Goal: Information Seeking & Learning: Learn about a topic

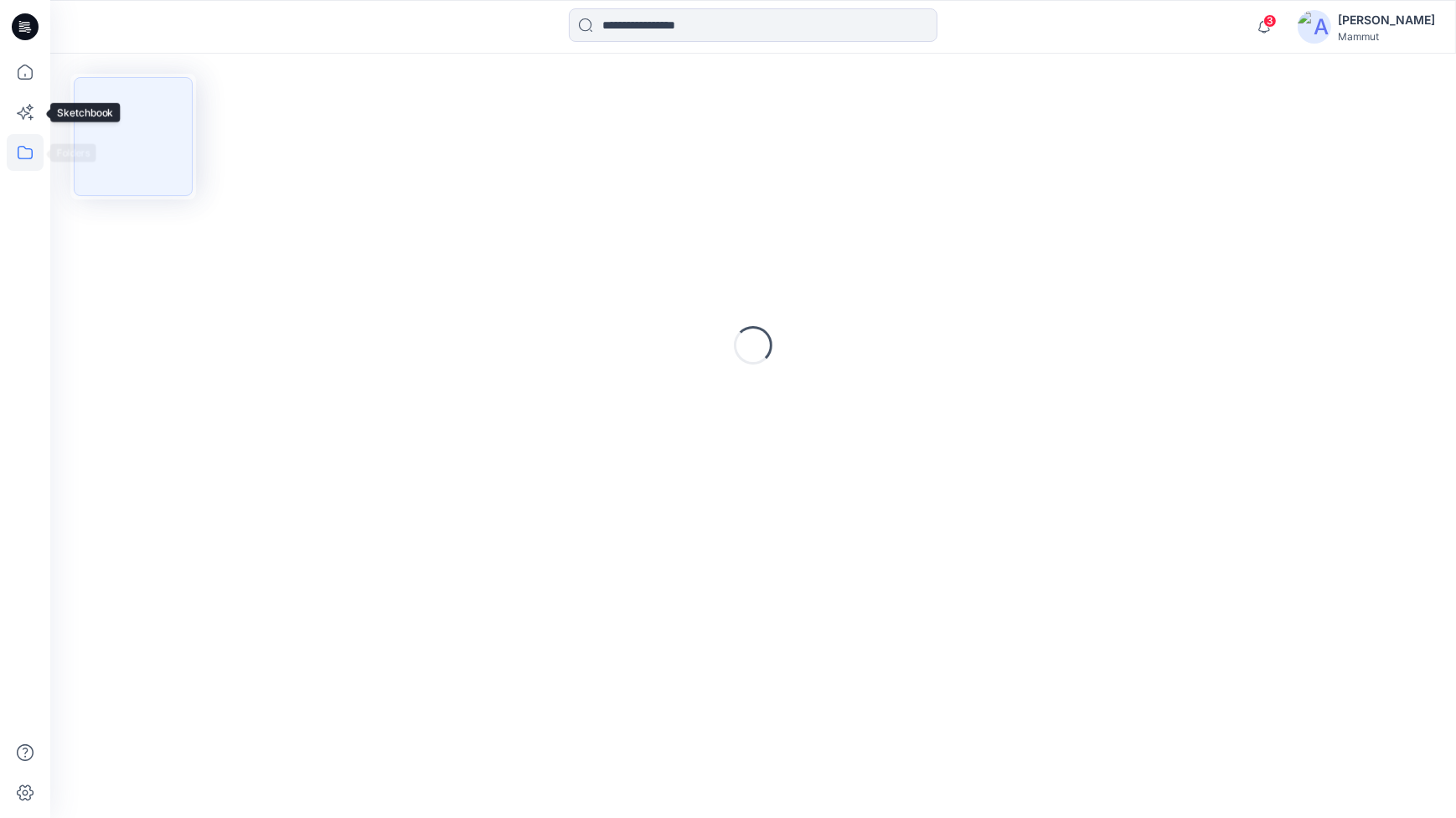
click at [24, 147] on icon at bounding box center [25, 152] width 37 height 37
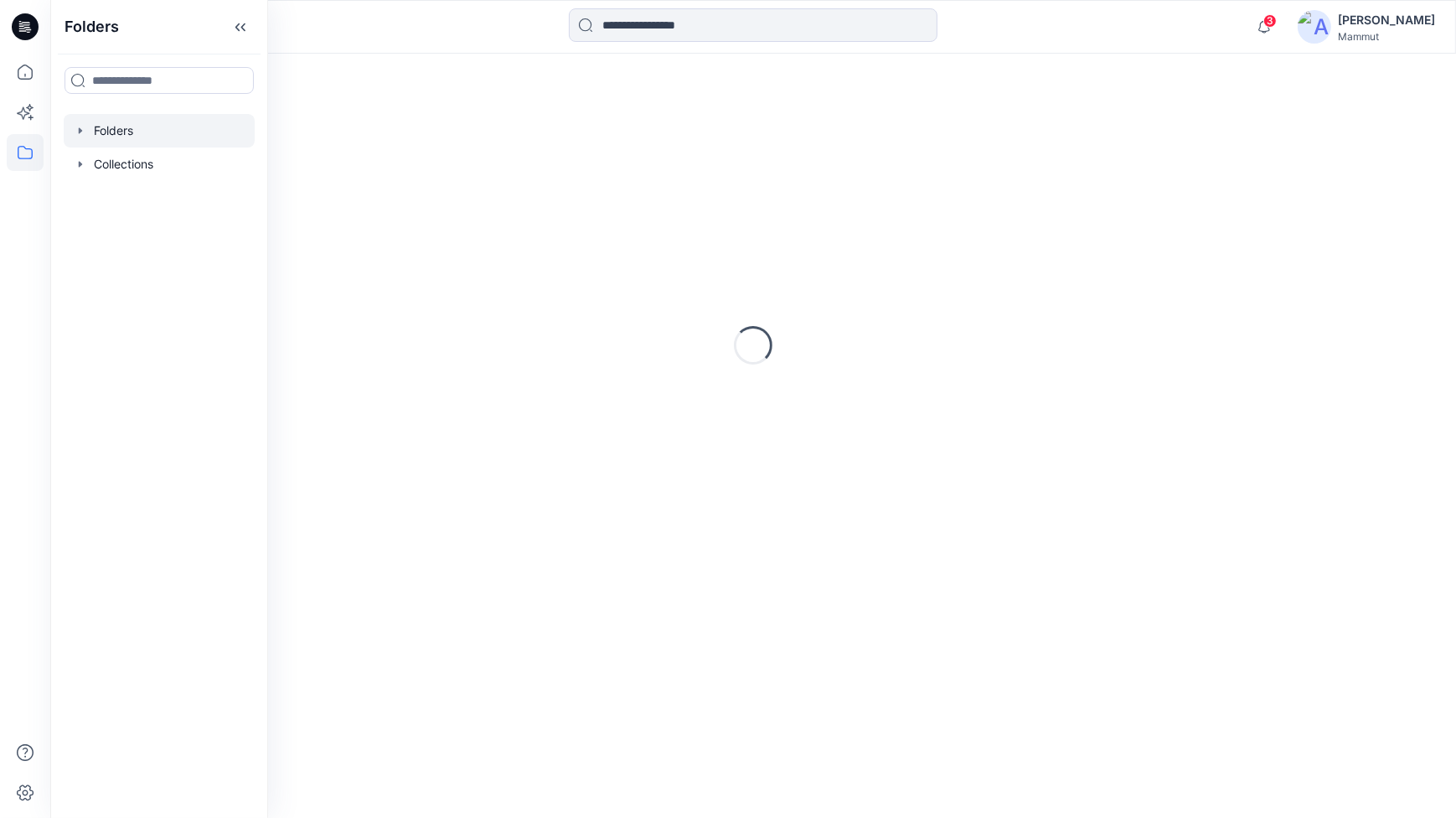
click at [104, 118] on div at bounding box center [159, 131] width 191 height 33
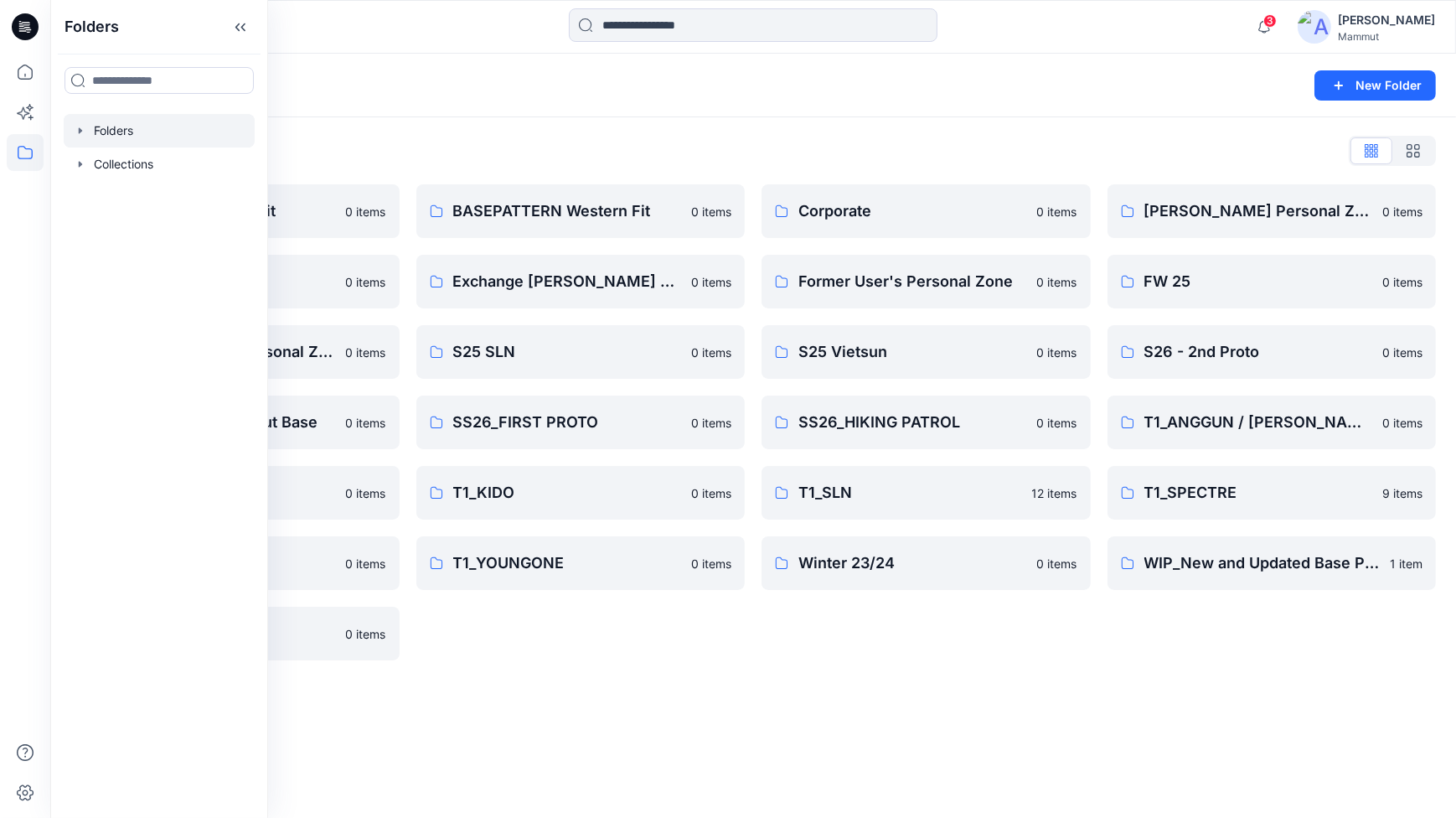
click at [1086, 647] on div "Corporate 0 items Former User's Personal Zone 0 items S25 Vietsun 0 items SS26_…" at bounding box center [926, 422] width 329 height 476
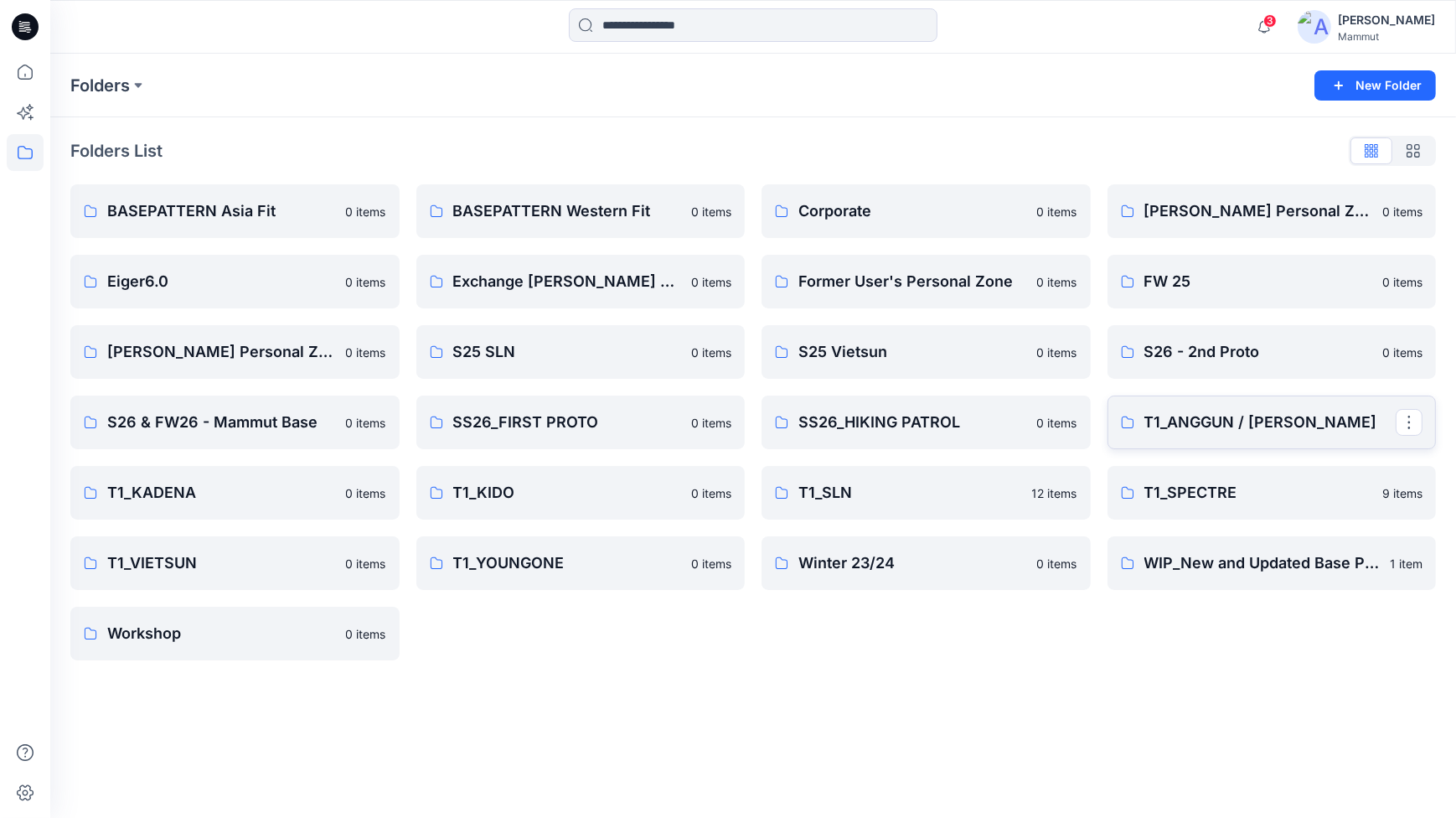
click at [1195, 410] on p "T1_ANGGUN / [PERSON_NAME]" at bounding box center [1270, 421] width 252 height 23
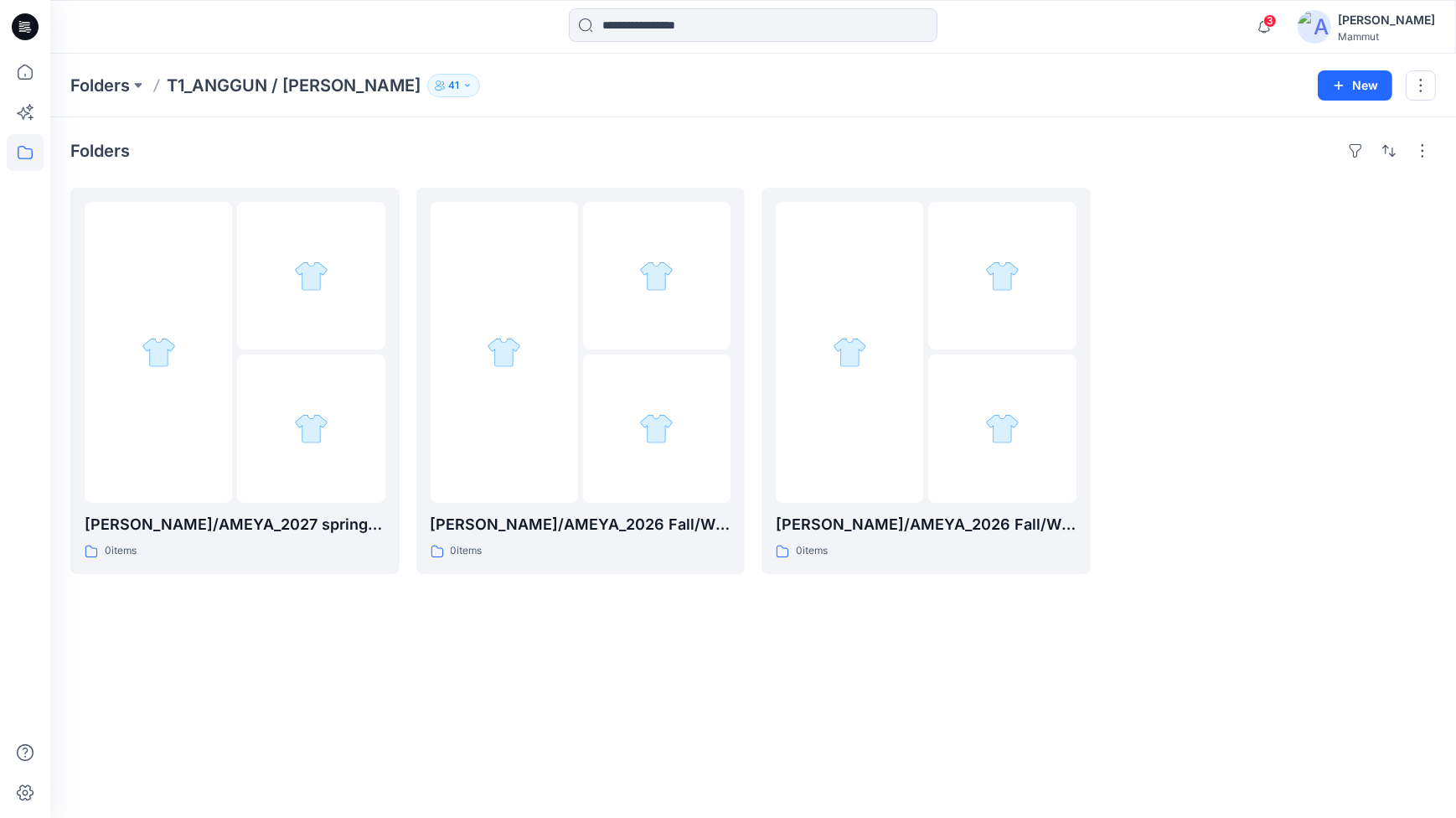
click at [210, 82] on p "T1_ANGGUN / [PERSON_NAME]" at bounding box center [293, 85] width 254 height 23
click at [87, 87] on p "Folders" at bounding box center [100, 85] width 60 height 23
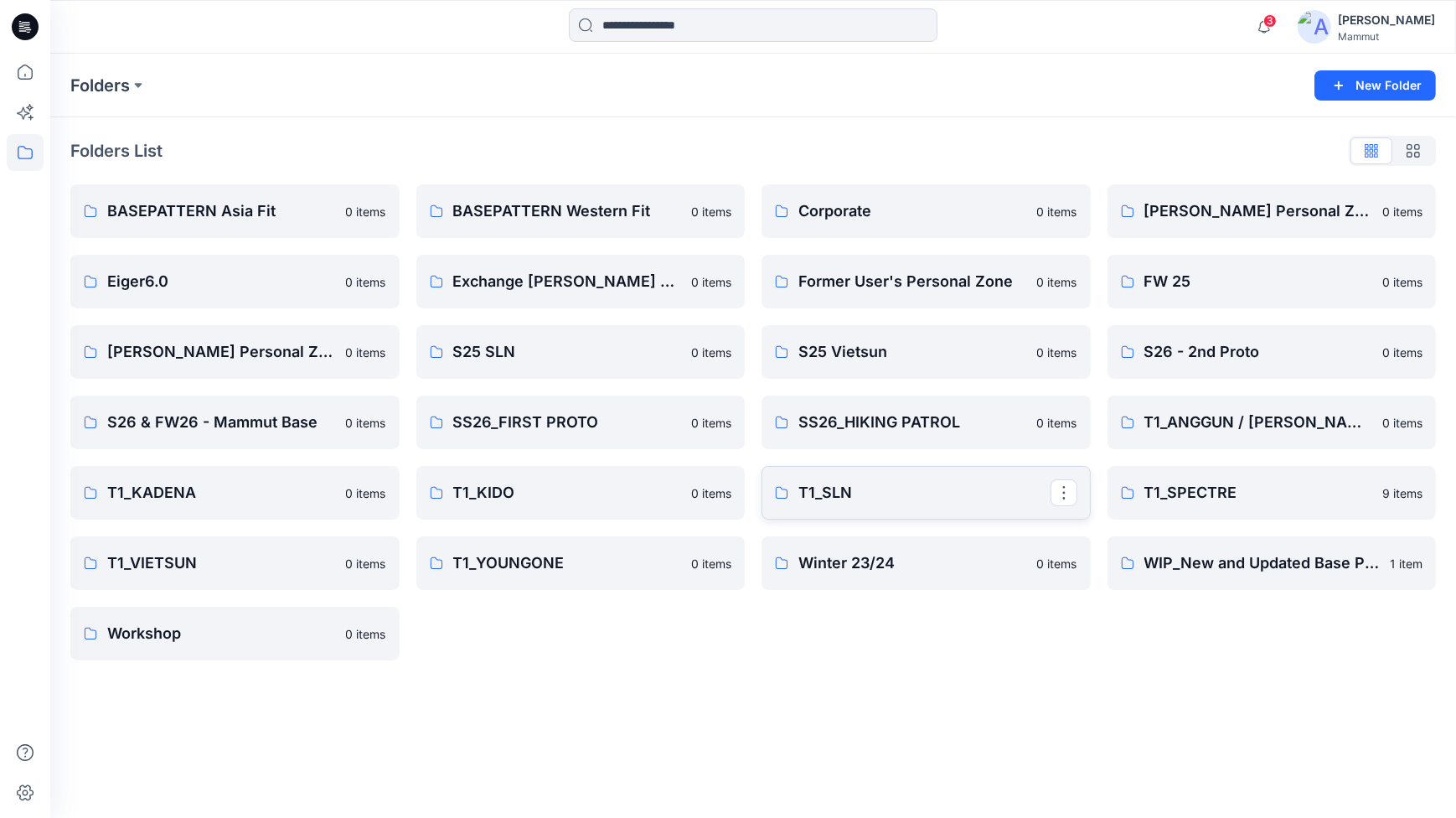
click at [923, 497] on p "T1_SLN" at bounding box center [924, 492] width 252 height 23
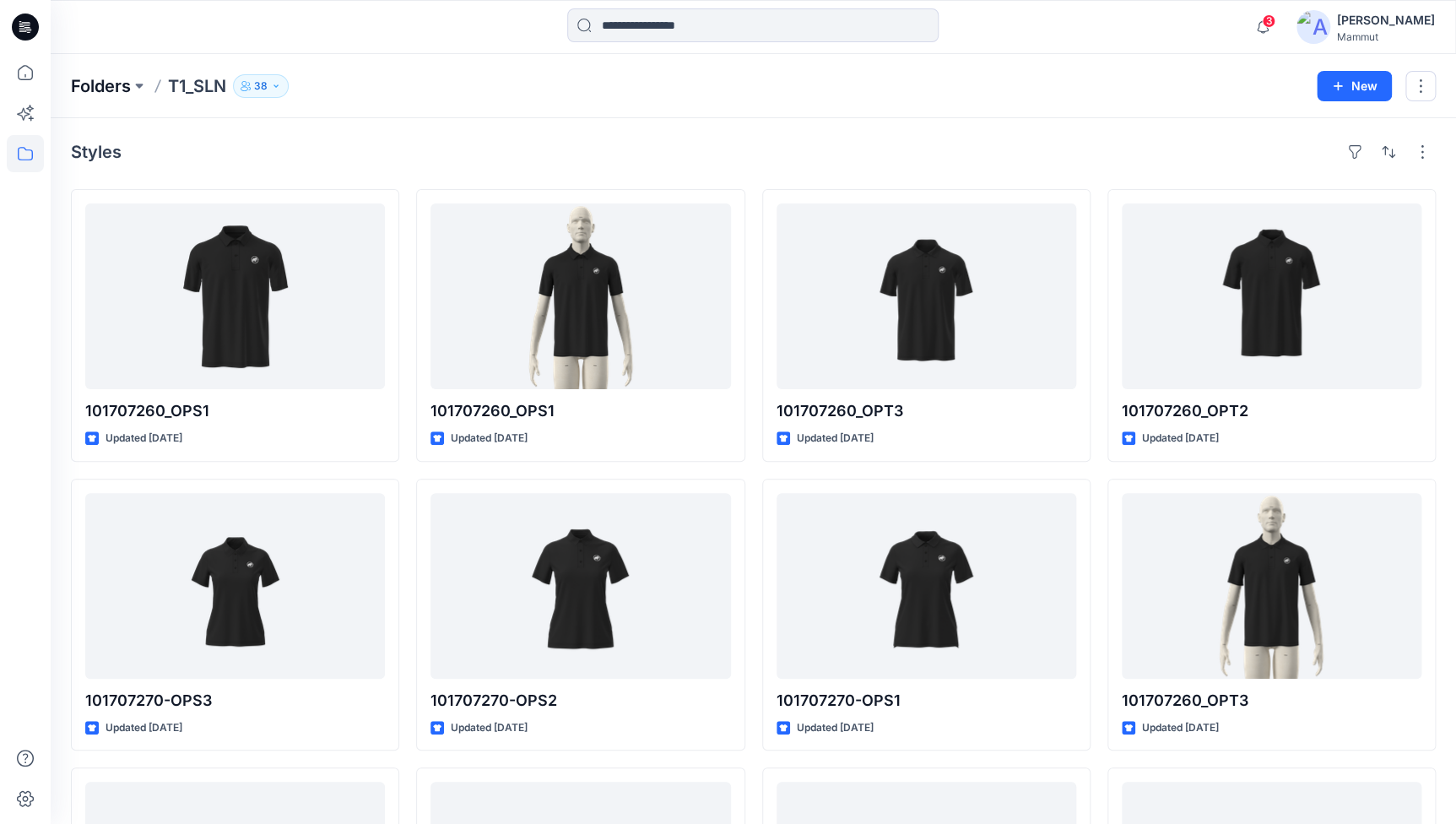
click at [100, 87] on p "Folders" at bounding box center [100, 85] width 60 height 23
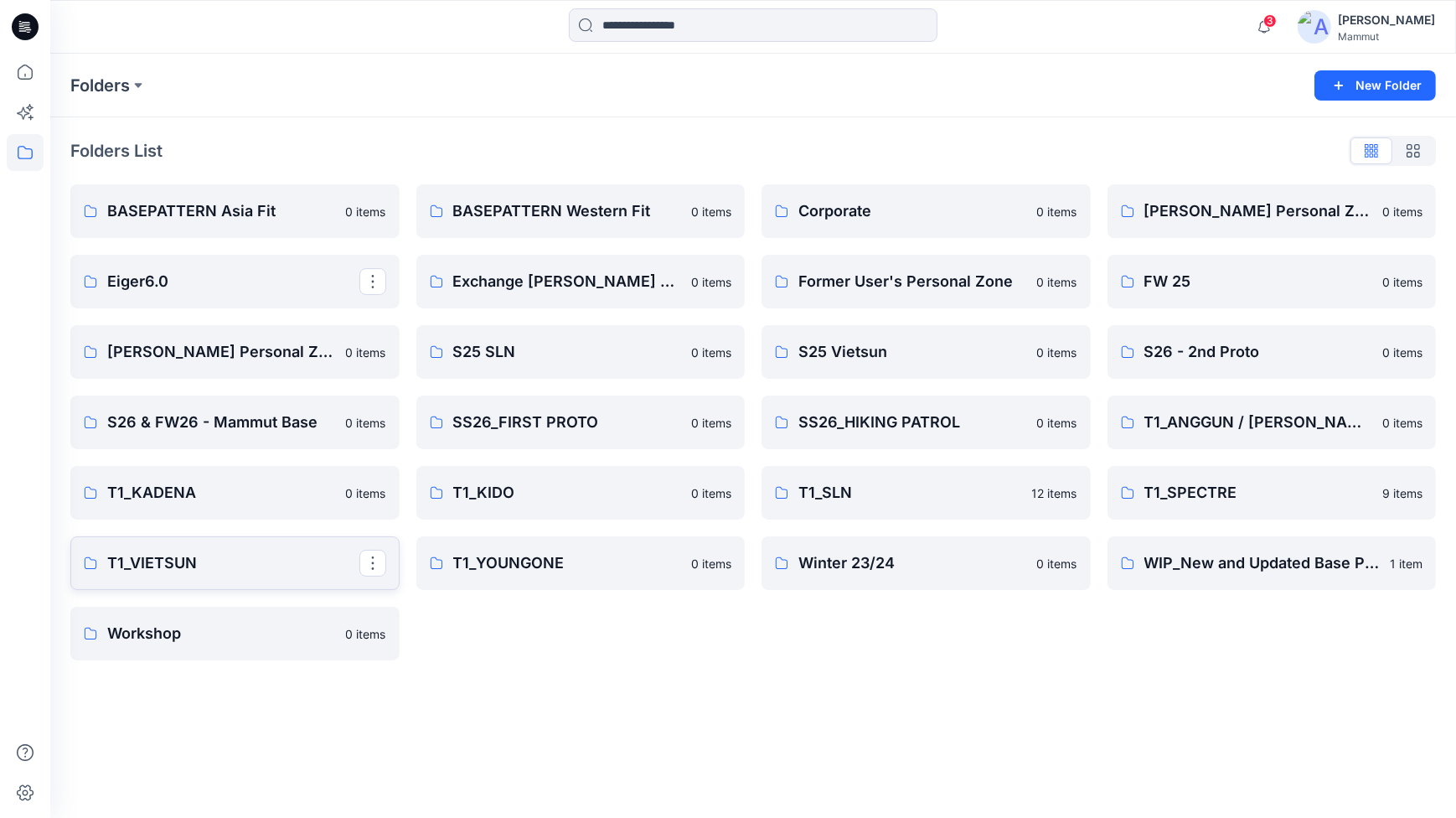
click at [247, 567] on p "T1_VIETSUN" at bounding box center [232, 563] width 252 height 23
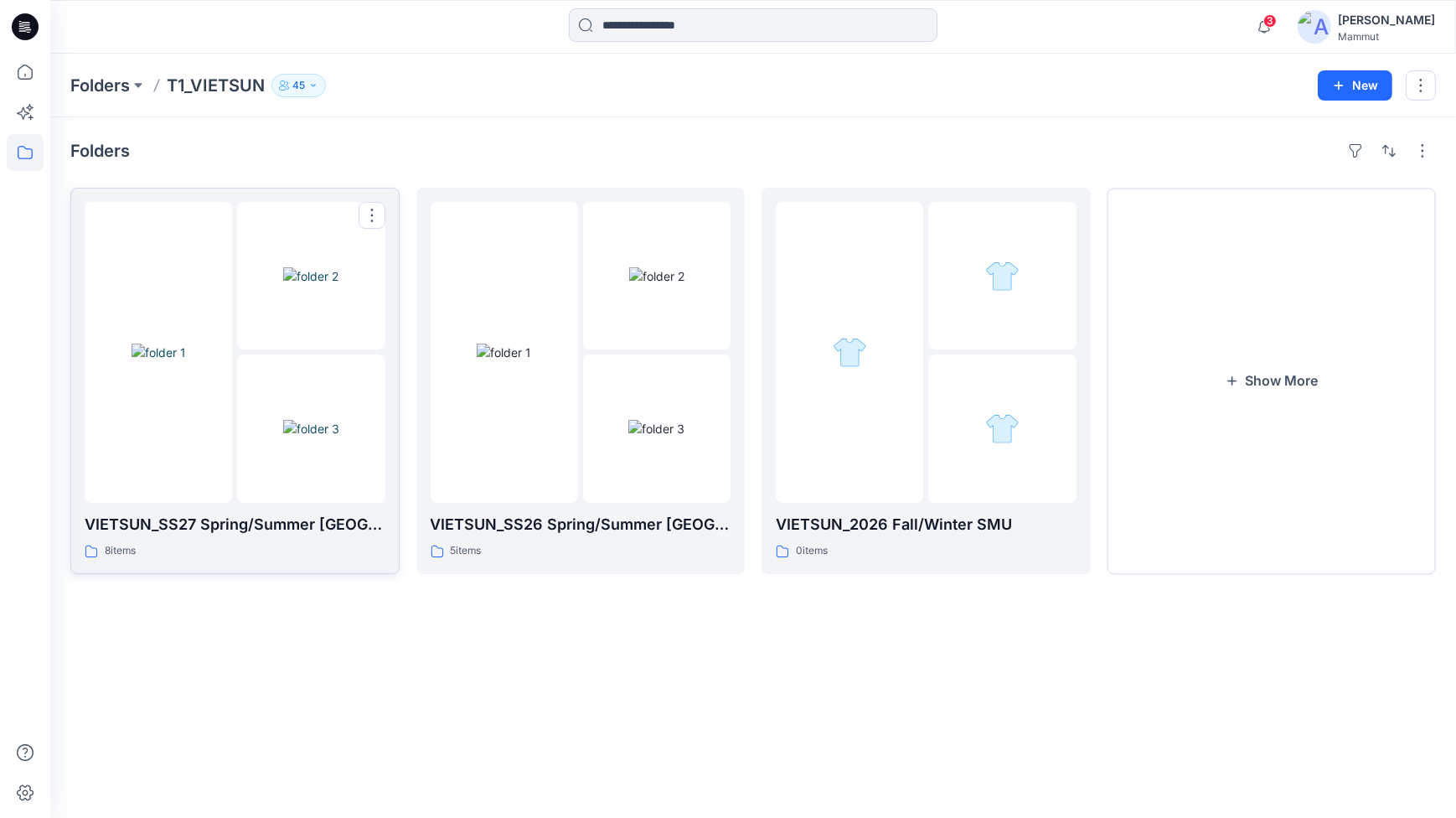
click at [299, 420] on img at bounding box center [311, 428] width 56 height 18
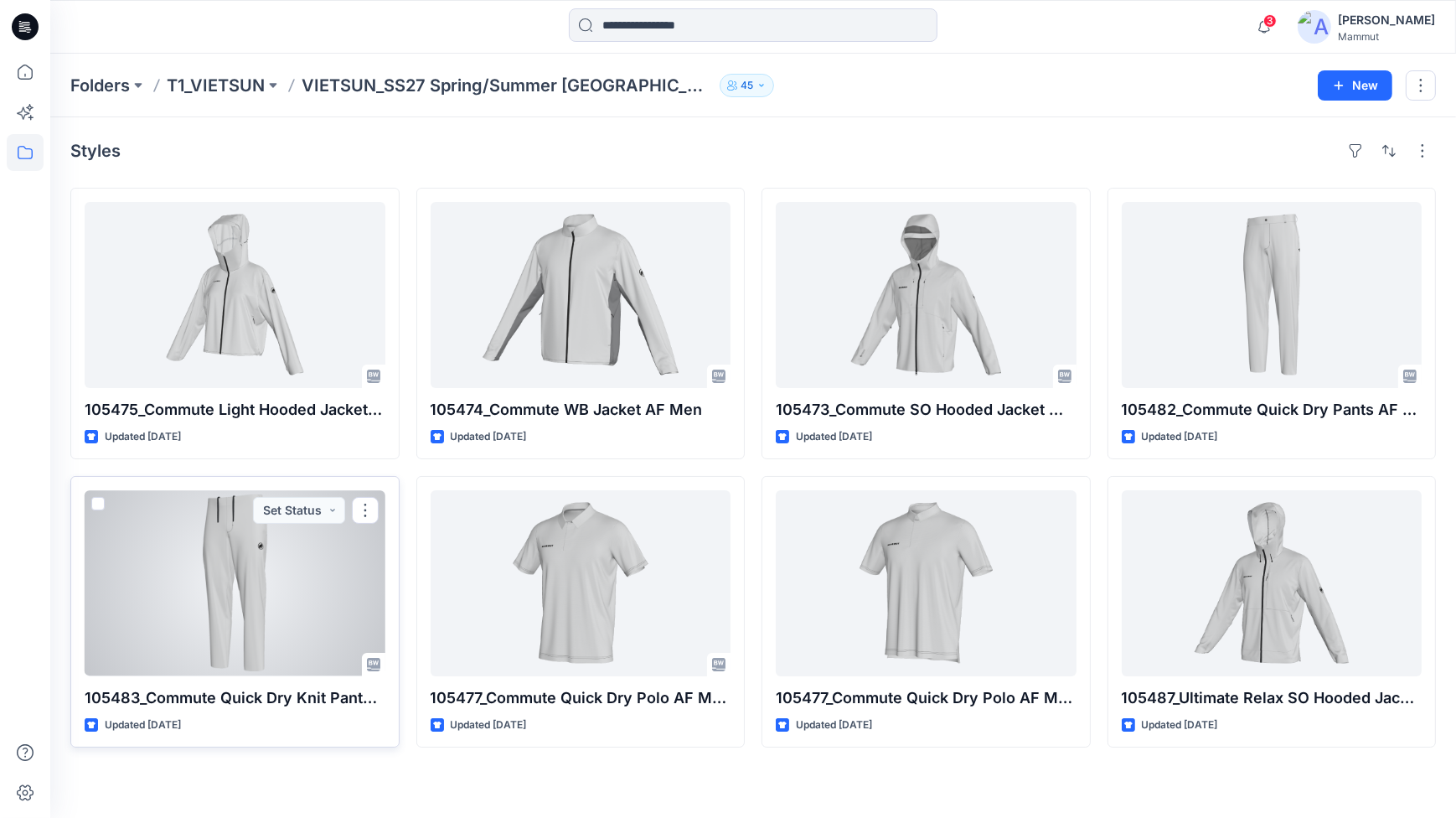
click at [290, 576] on div at bounding box center [235, 584] width 301 height 186
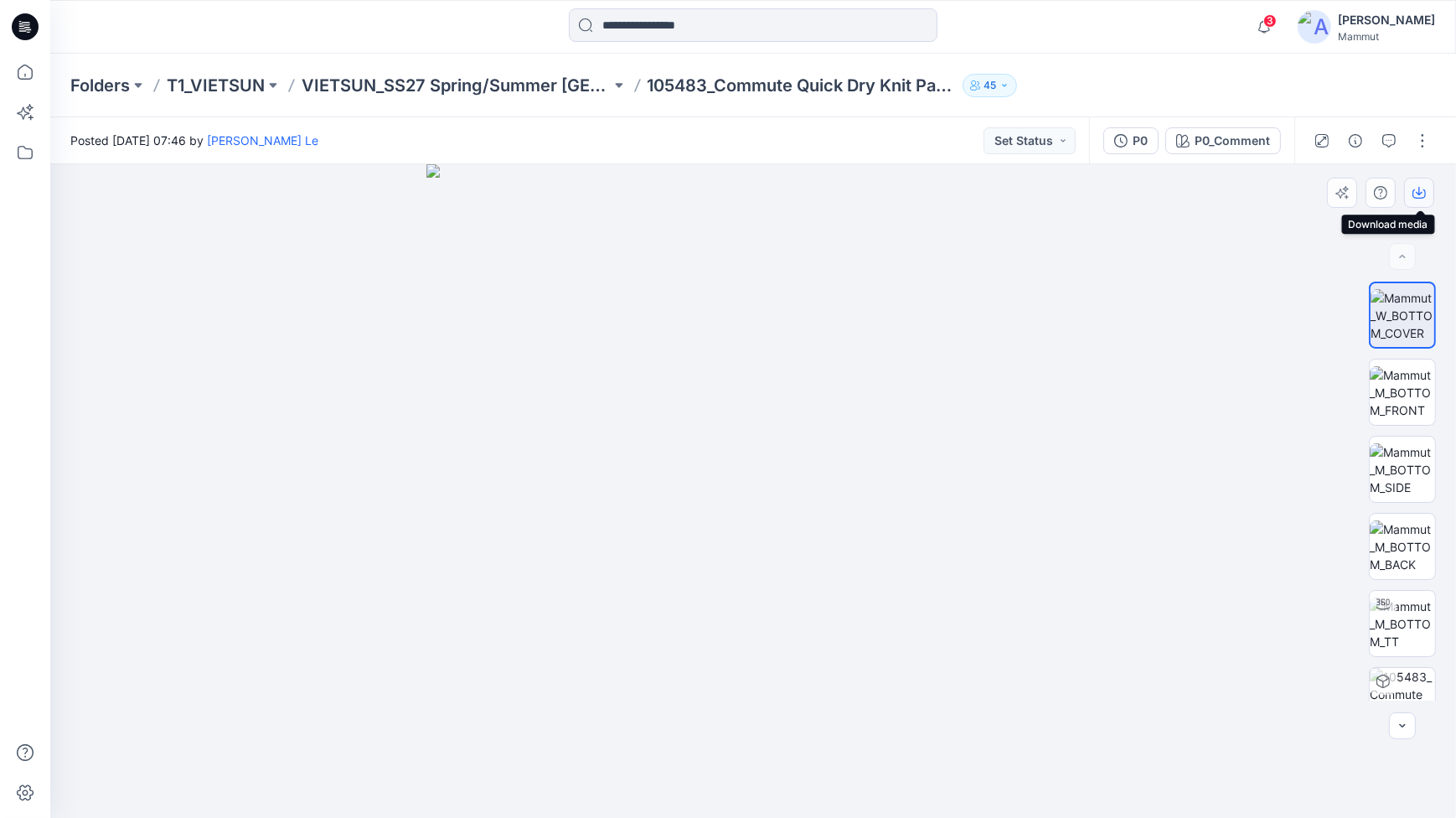
click at [1415, 191] on icon "button" at bounding box center [1419, 193] width 14 height 14
click at [1288, 243] on div at bounding box center [753, 491] width 1406 height 654
click at [1135, 140] on div "P0" at bounding box center [1140, 141] width 15 height 18
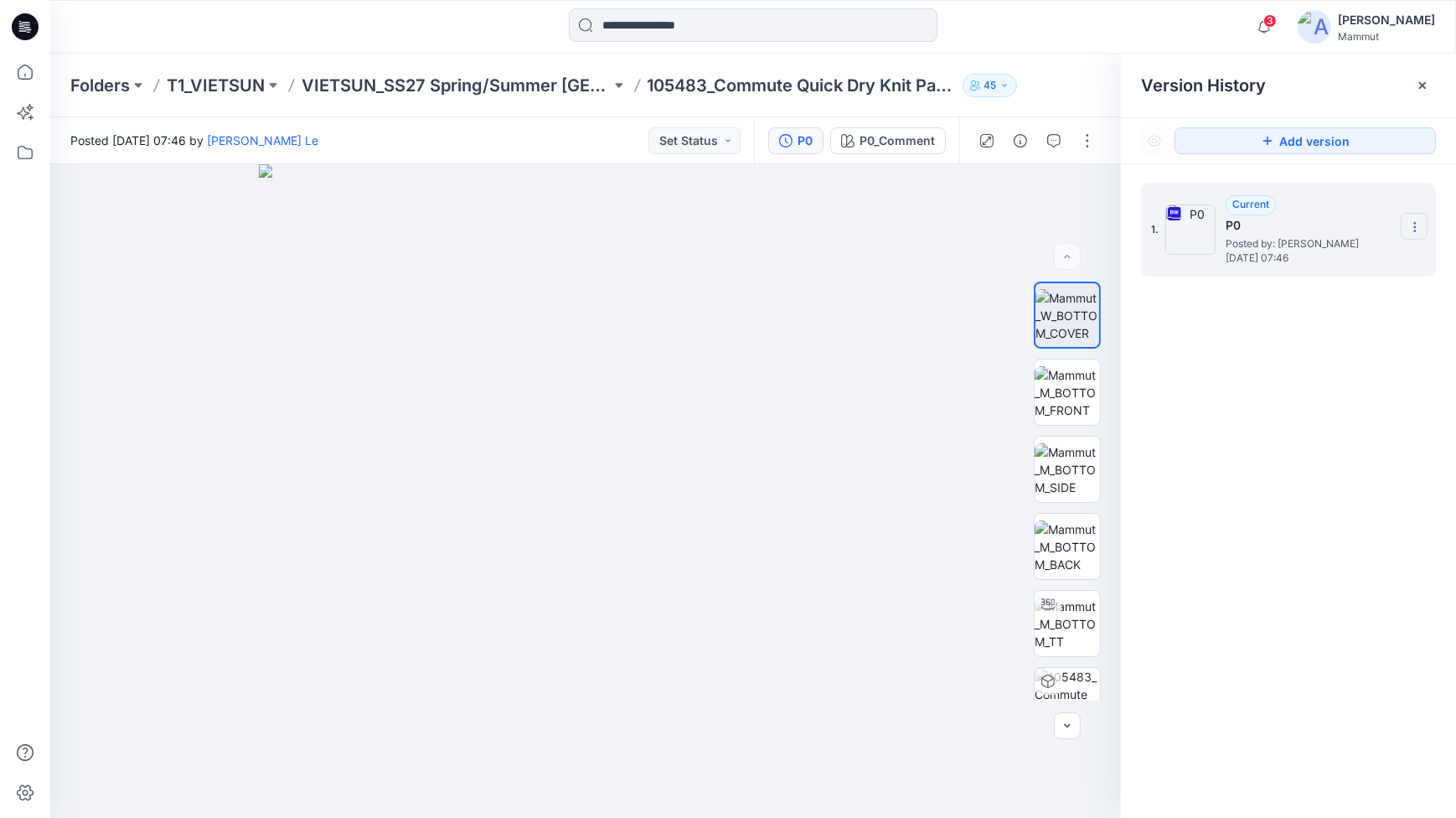
click at [1416, 225] on icon at bounding box center [1415, 227] width 14 height 14
click at [1344, 261] on span "Download Source BW File" at bounding box center [1331, 260] width 140 height 20
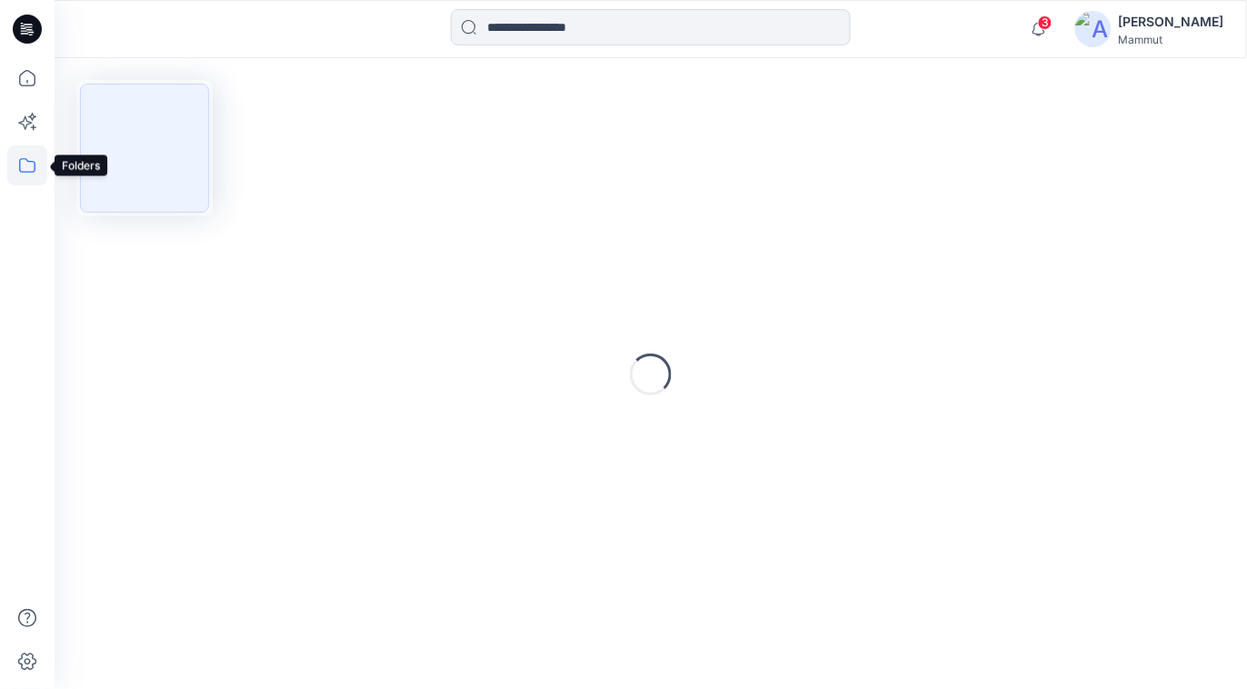
click at [9, 160] on icon at bounding box center [27, 165] width 40 height 40
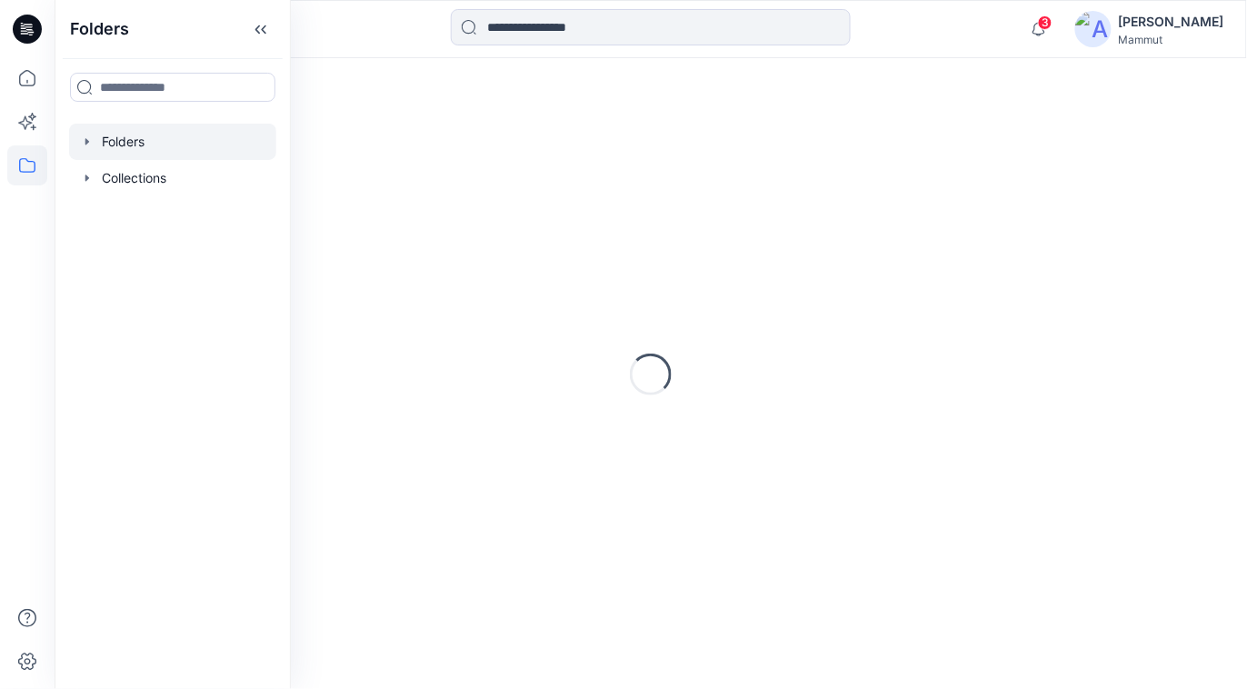
click at [114, 144] on div at bounding box center [172, 142] width 207 height 36
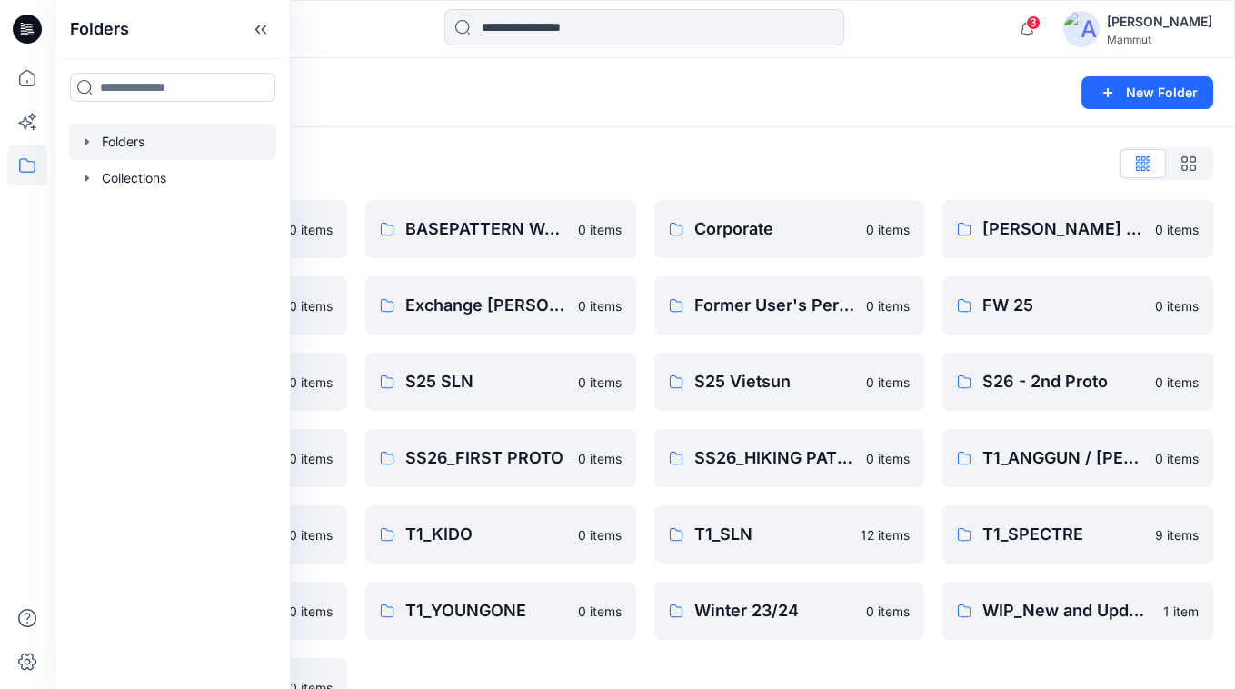
click at [518, 141] on div "Folders List BASEPATTERN Asia Fit 0 items Eiger6.0 0 items [PERSON_NAME] Person…" at bounding box center [645, 432] width 1180 height 611
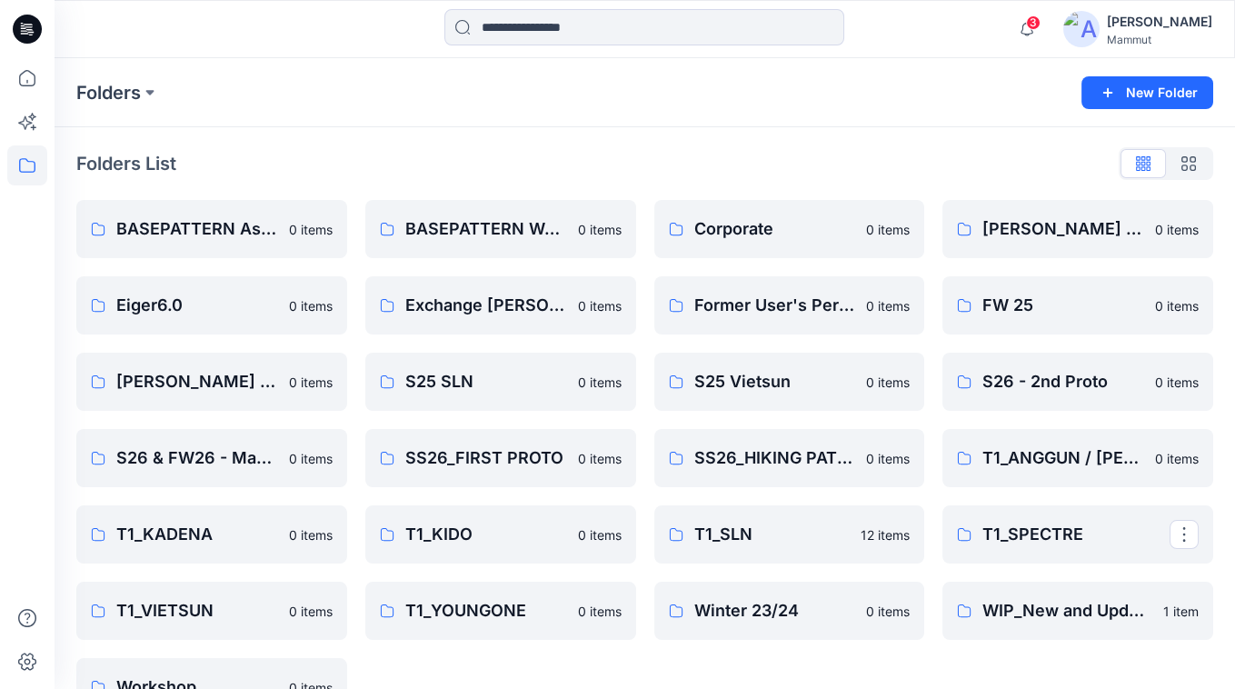
click at [1059, 540] on p "T1_SPECTRE" at bounding box center [1075, 534] width 187 height 25
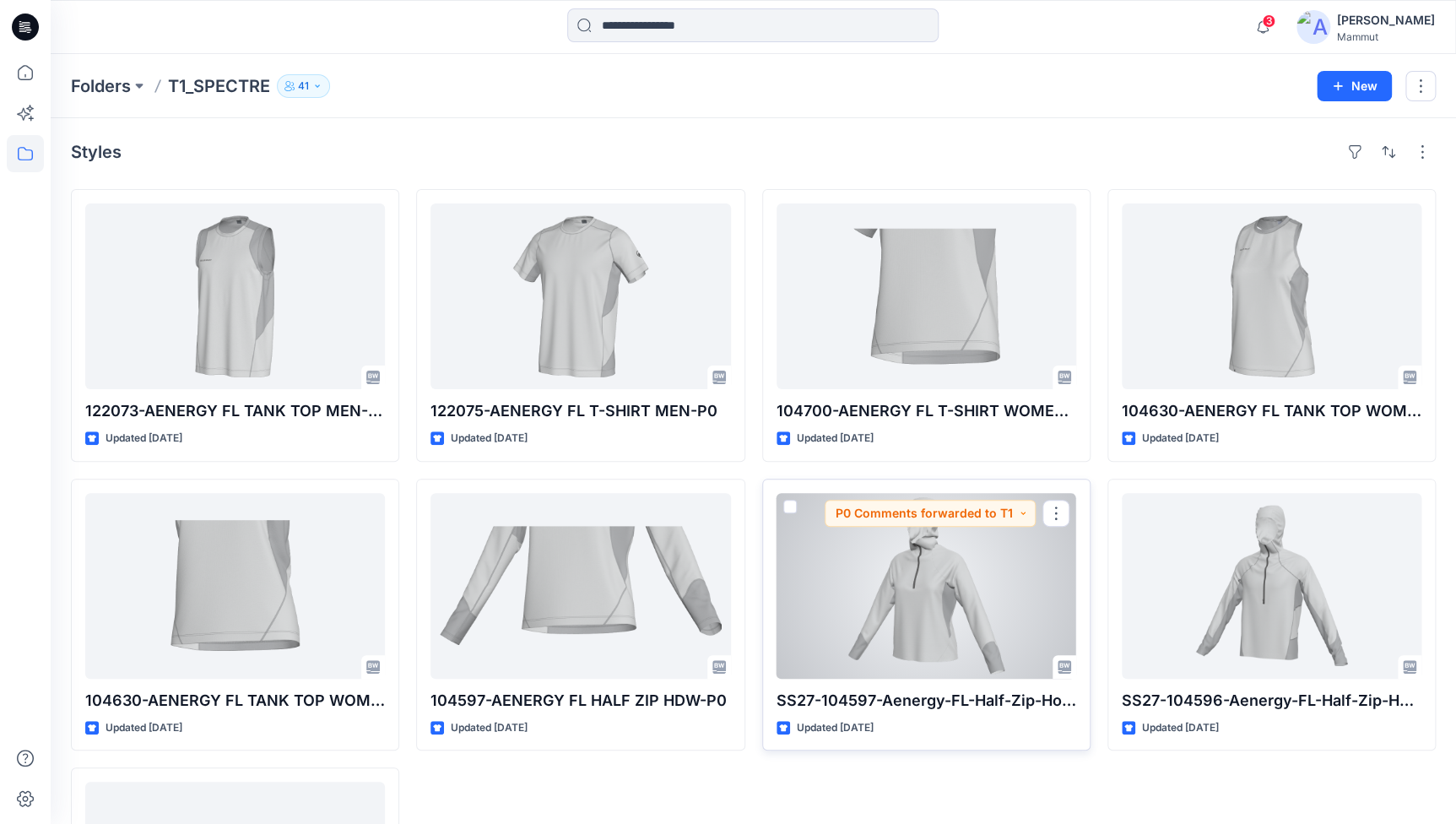
click at [970, 592] on div at bounding box center [926, 586] width 300 height 186
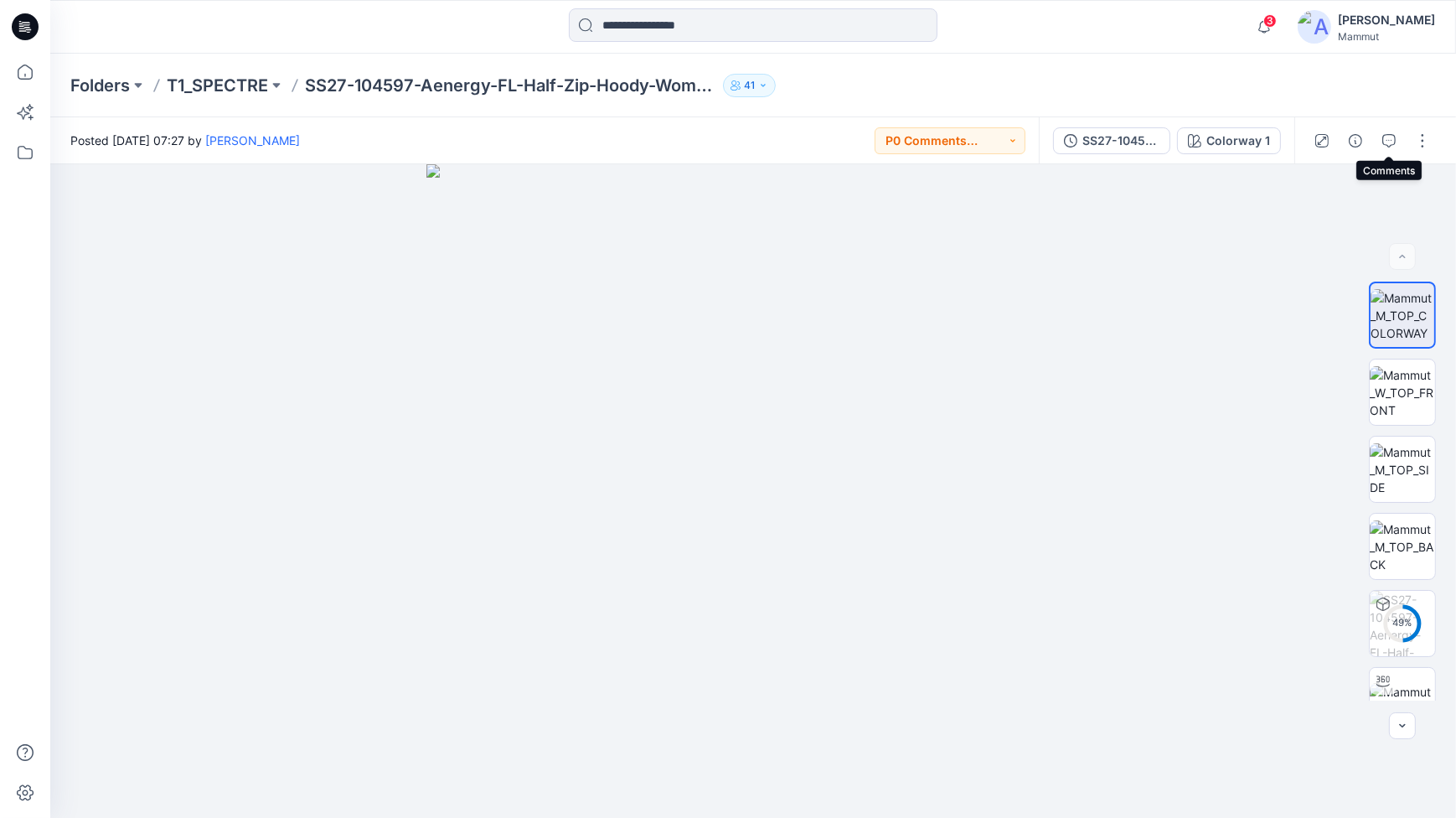
click at [1149, 136] on icon "button" at bounding box center [1389, 140] width 14 height 14
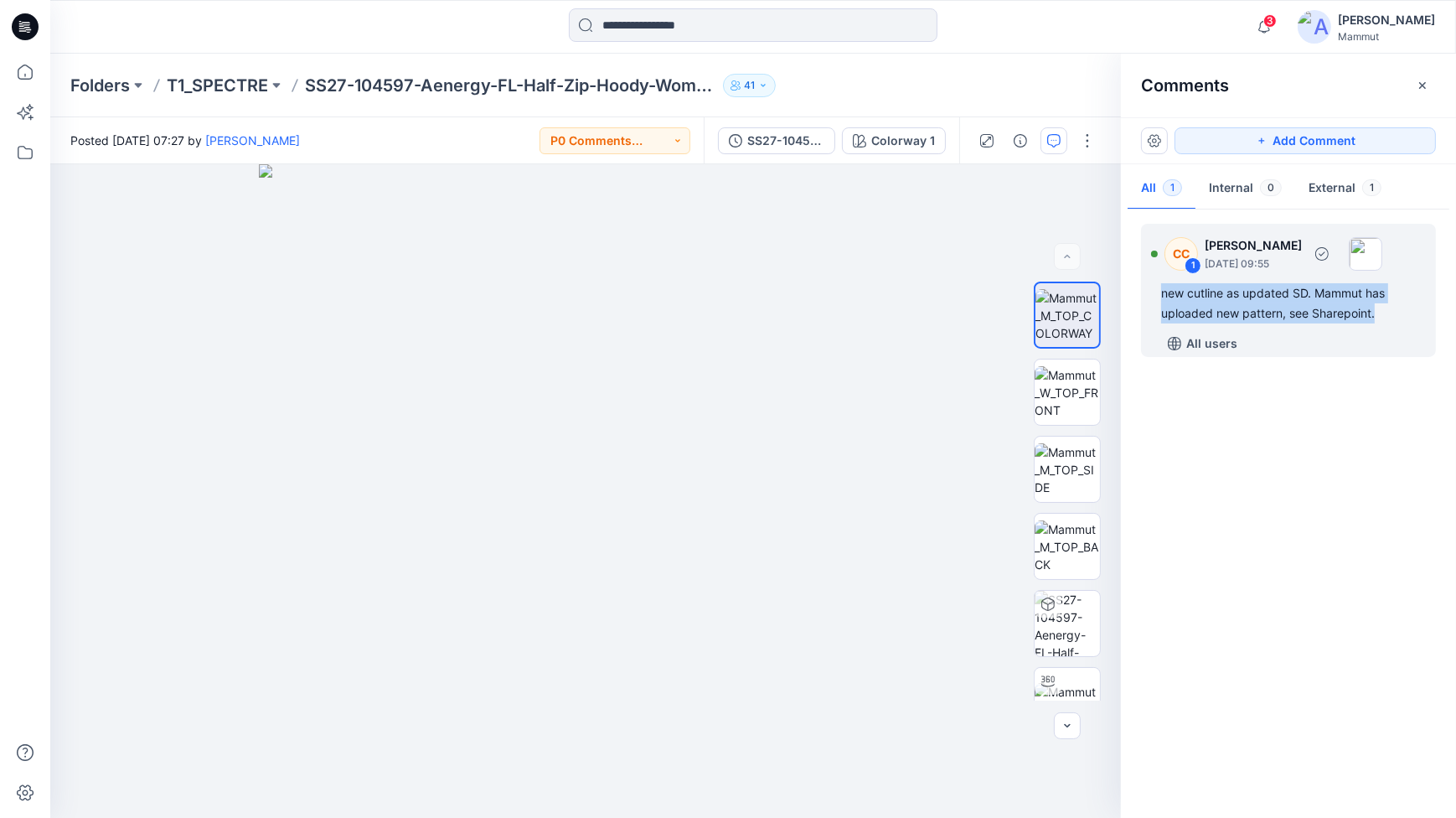
drag, startPoint x: 1381, startPoint y: 314, endPoint x: 1154, endPoint y: 298, distance: 227.6
click at [1149, 298] on div "CC 1 [PERSON_NAME] [DATE] 09:55 new cutline as updated SD. Mammut has uploaded …" at bounding box center [1288, 290] width 295 height 133
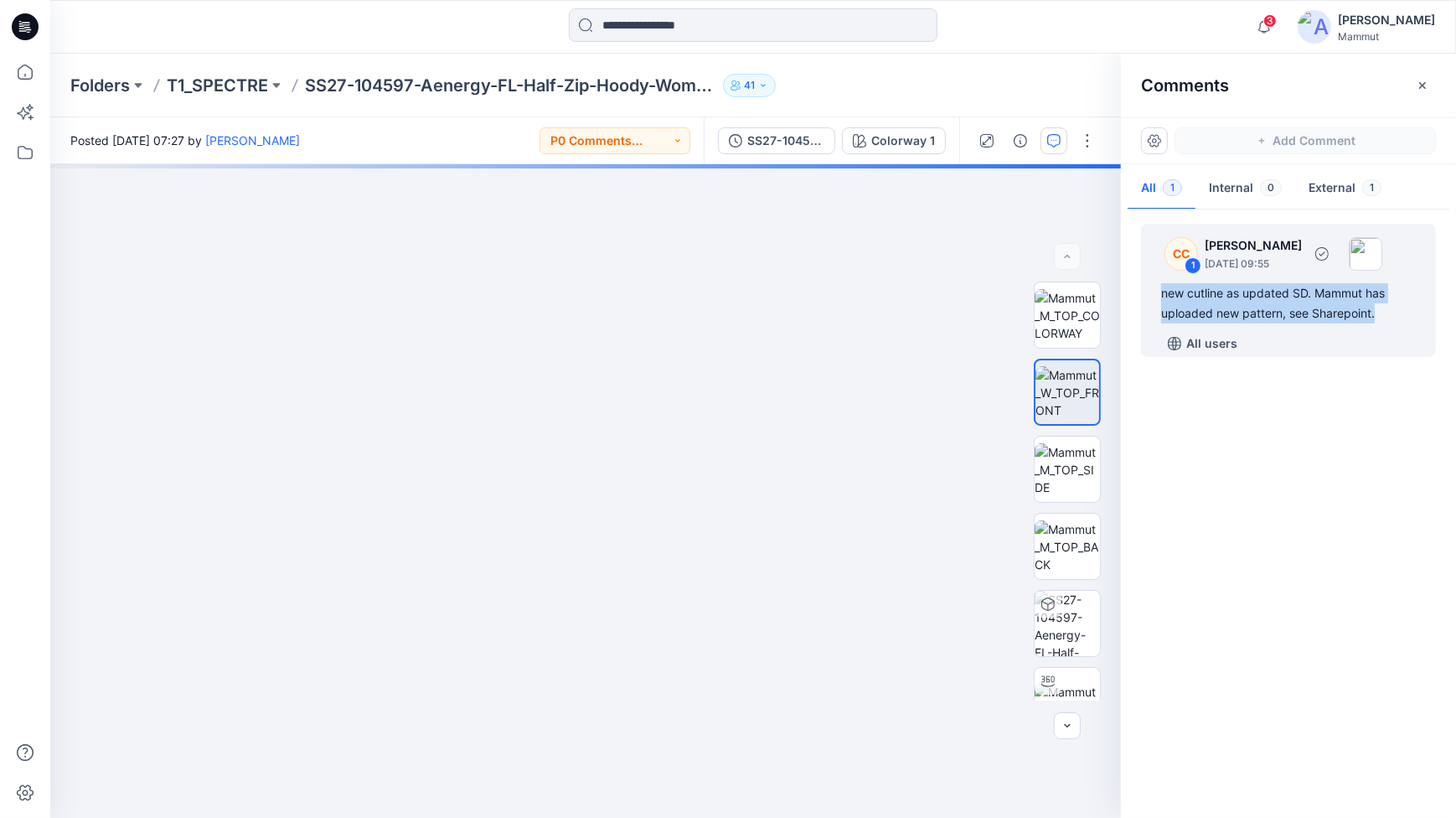
copy div "new cutline as updated SD. Mammut has uploaded new pattern, see Sharepoint."
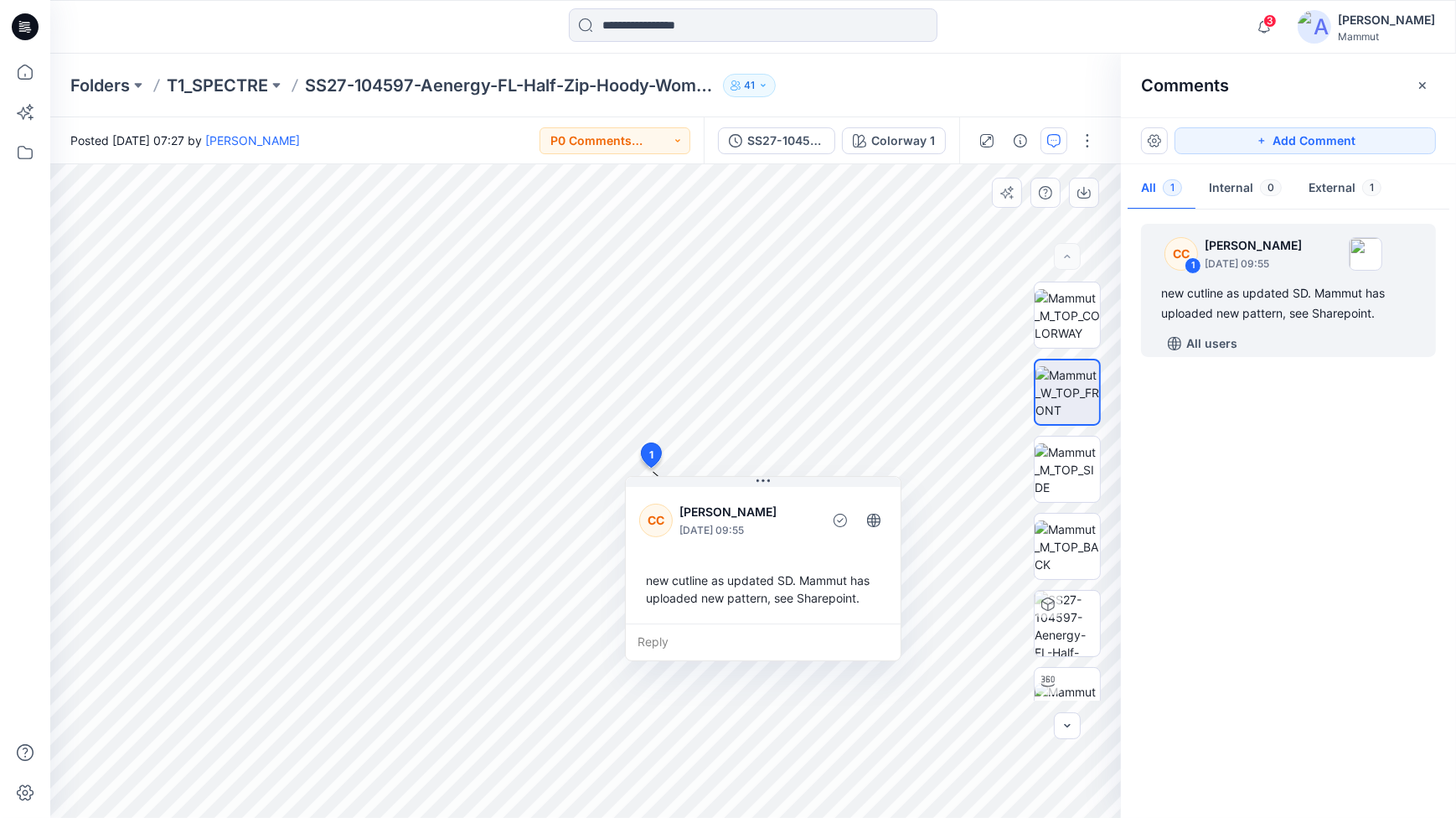
click at [846, 580] on div "new cutline as updated SD. Mammut has uploaded new pattern, see Sharepoint." at bounding box center [763, 588] width 248 height 49
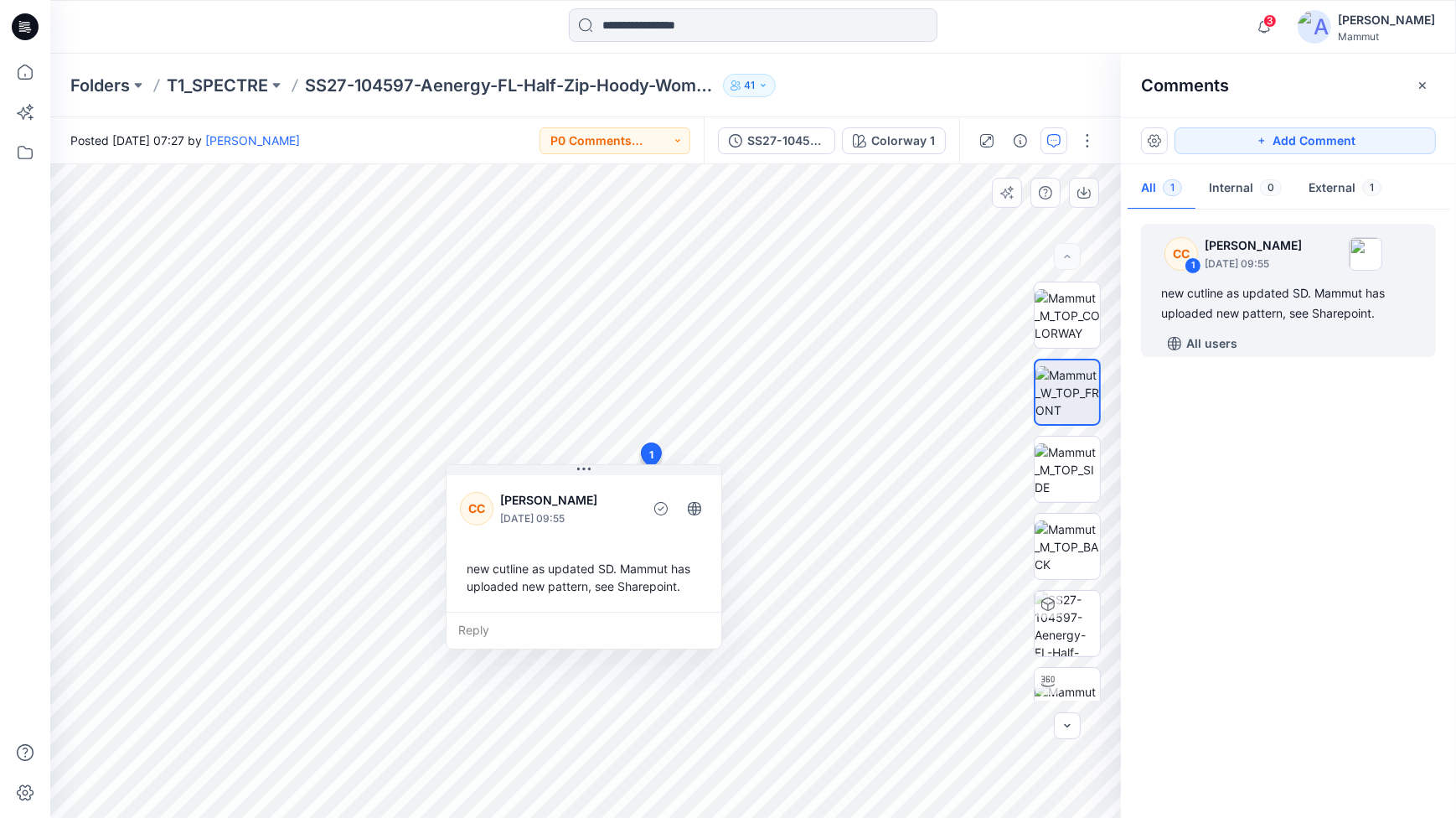
drag, startPoint x: 866, startPoint y: 598, endPoint x: 658, endPoint y: 583, distance: 208.5
click at [658, 583] on div "new cutline as updated SD. Mammut has uploaded new pattern, see Sharepoint." at bounding box center [584, 577] width 248 height 49
click at [596, 574] on div "new cutline as updated SD. Mammut has uploaded new pattern, see Sharepoint." at bounding box center [554, 575] width 248 height 49
click at [435, 564] on div "new cutline as updated SD. Mammut has uploaded new pattern, see Sharepoint." at bounding box center [554, 575] width 248 height 49
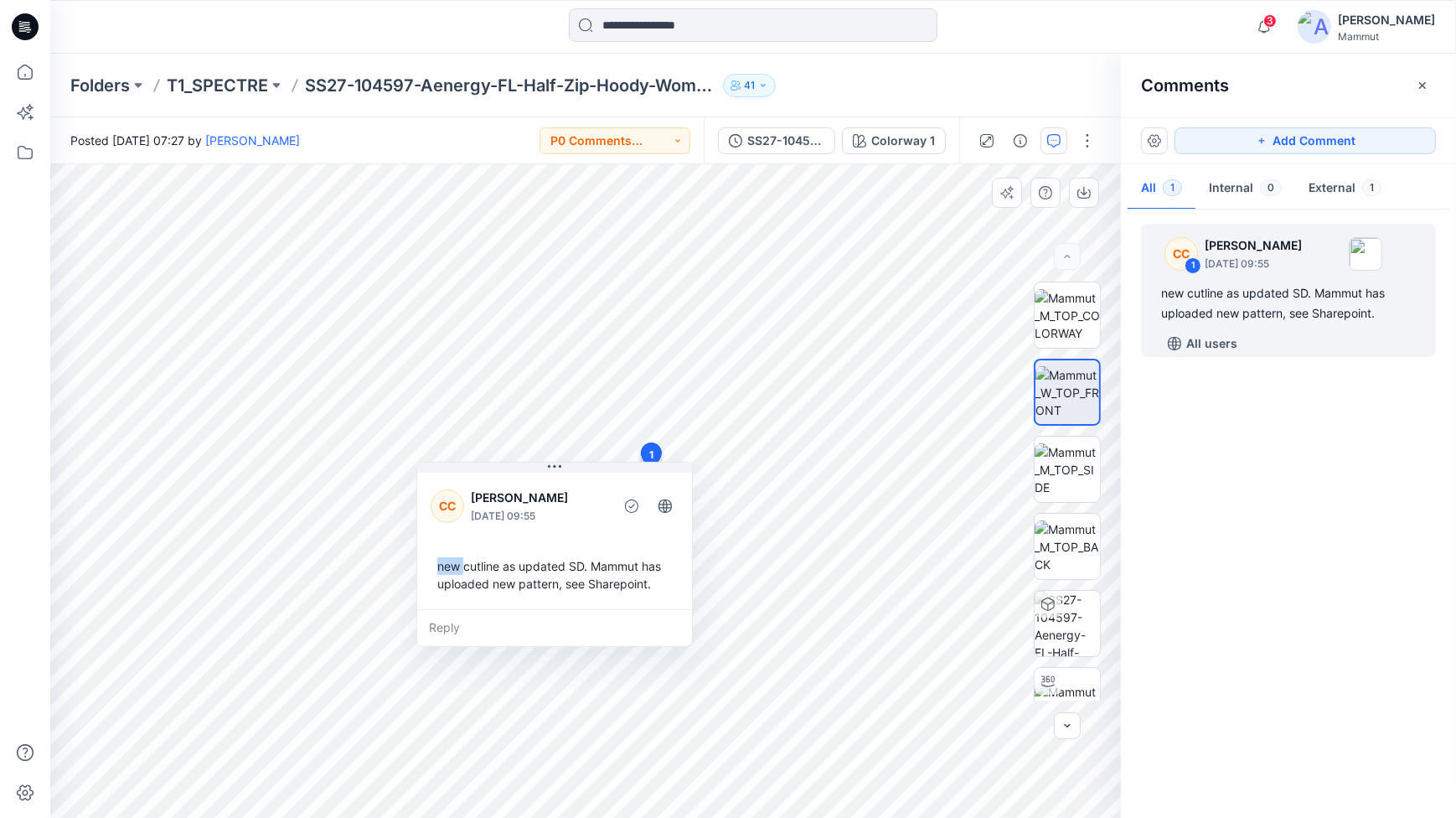
drag, startPoint x: 435, startPoint y: 564, endPoint x: 457, endPoint y: 570, distance: 22.8
click at [457, 570] on div "new cutline as updated SD. Mammut has uploaded new pattern, see Sharepoint." at bounding box center [554, 575] width 248 height 49
click at [1149, 307] on div "new cutline as updated SD. Mammut has uploaded new pattern, see Sharepoint." at bounding box center [1288, 303] width 255 height 41
drag, startPoint x: 1369, startPoint y: 312, endPoint x: 1150, endPoint y: 299, distance: 219.4
click at [1149, 299] on div "CC 1 [PERSON_NAME] [DATE] 09:55 new cutline as updated SD. Mammut has uploaded …" at bounding box center [1288, 290] width 295 height 133
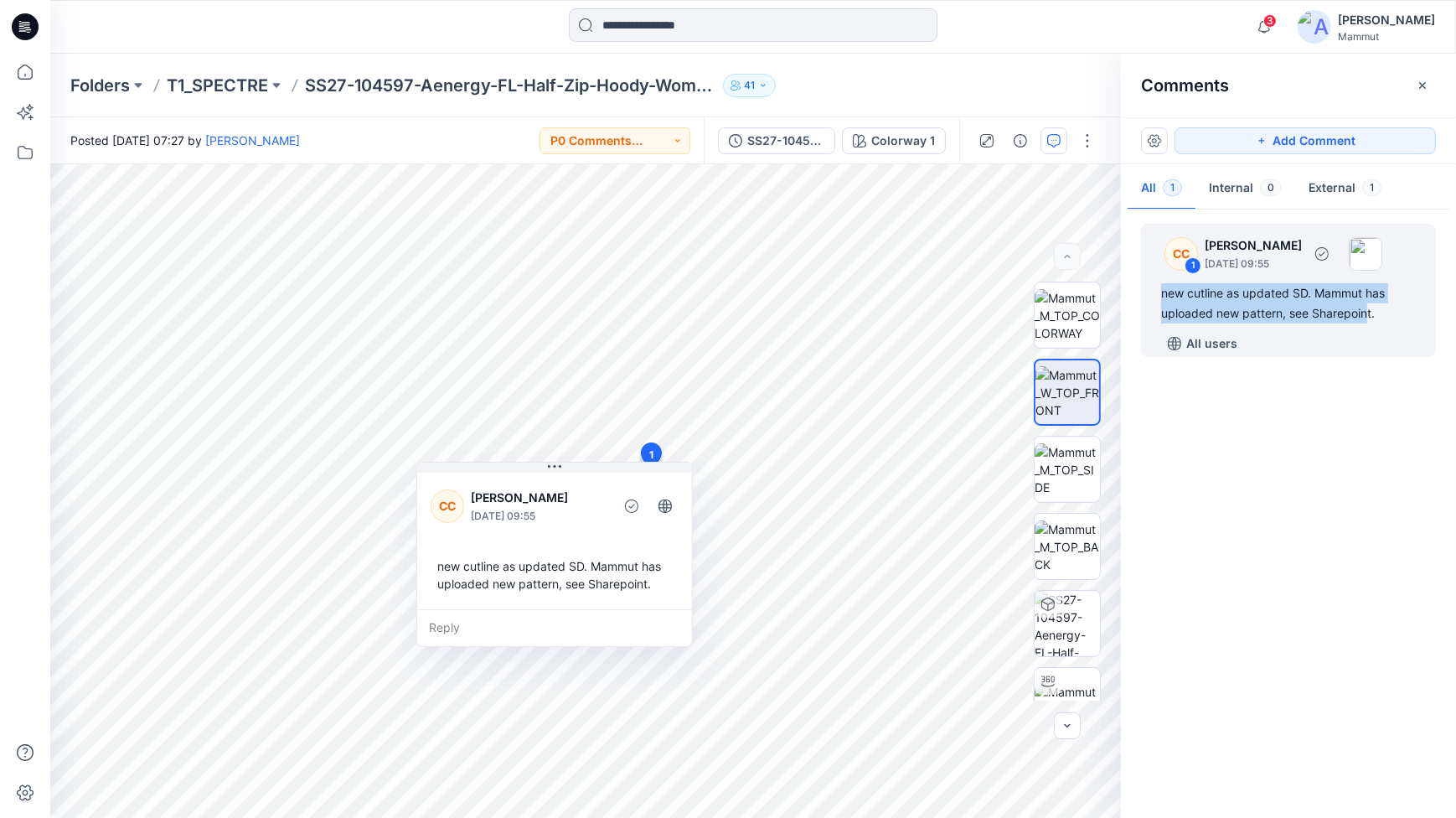
copy div "new cutline as updated SD. Mammut has uploaded new pattern, see Sharepoin"
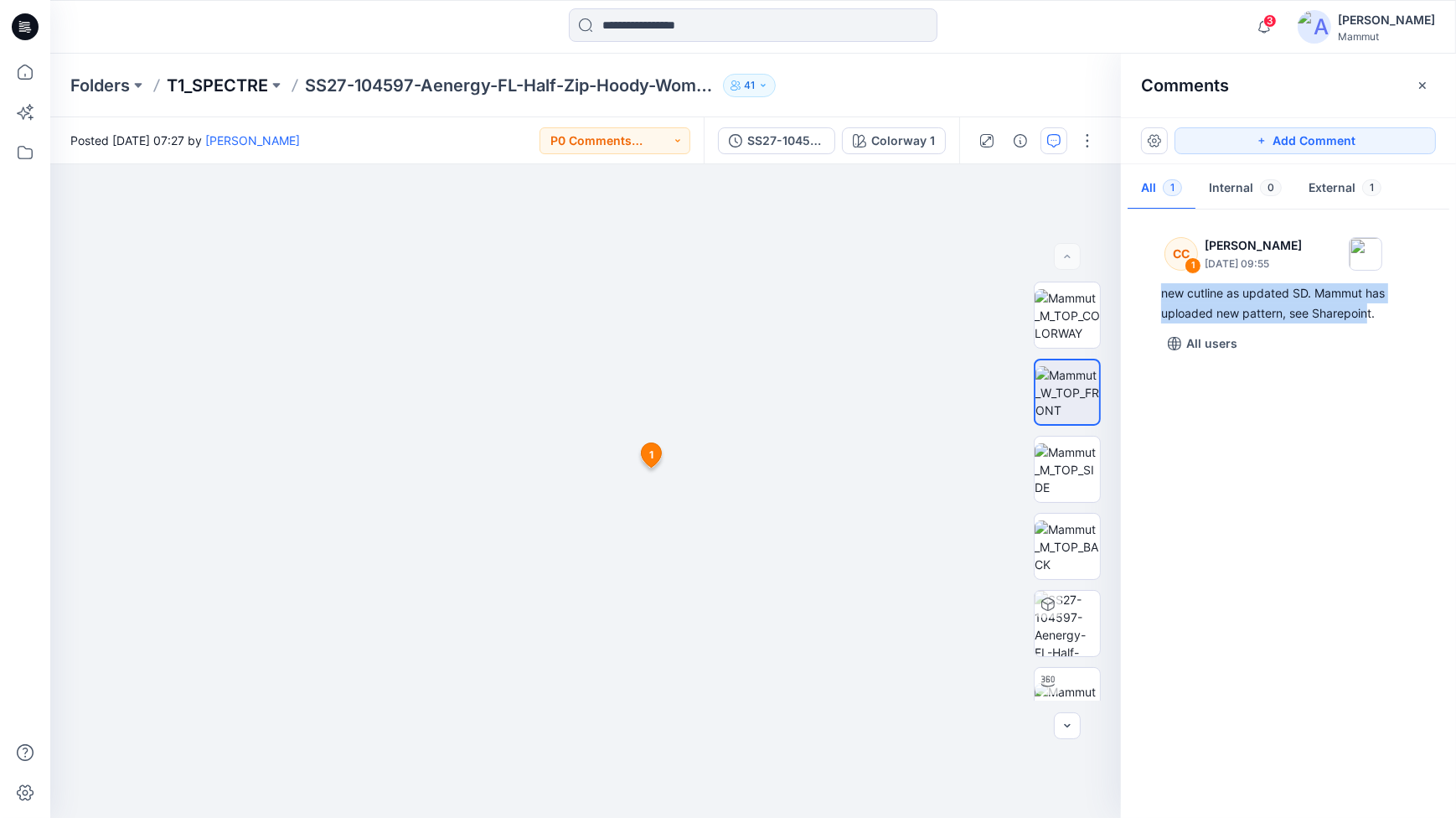
click at [219, 81] on p "T1_SPECTRE" at bounding box center [218, 85] width 101 height 23
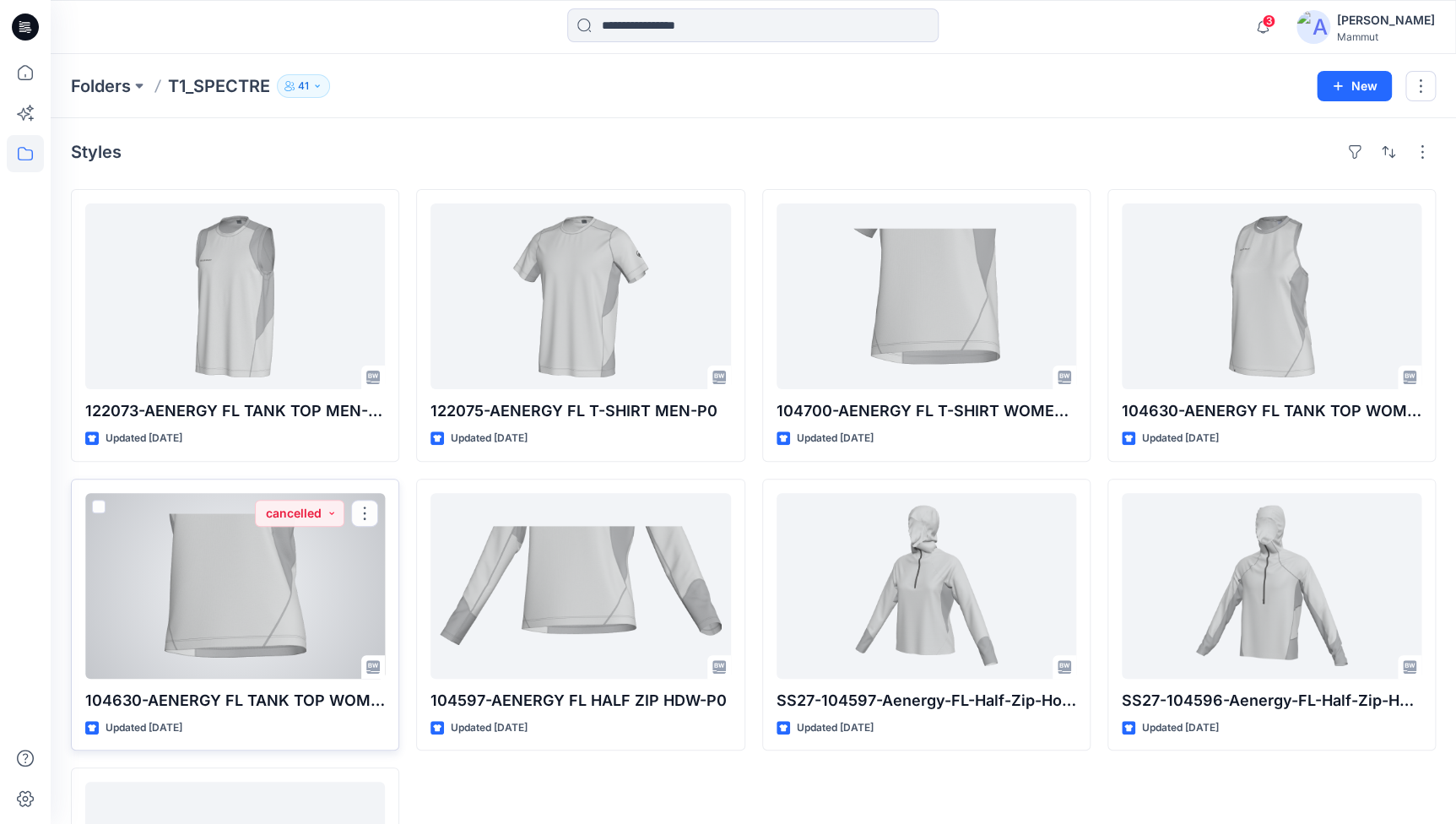
click at [337, 596] on div at bounding box center [235, 586] width 300 height 186
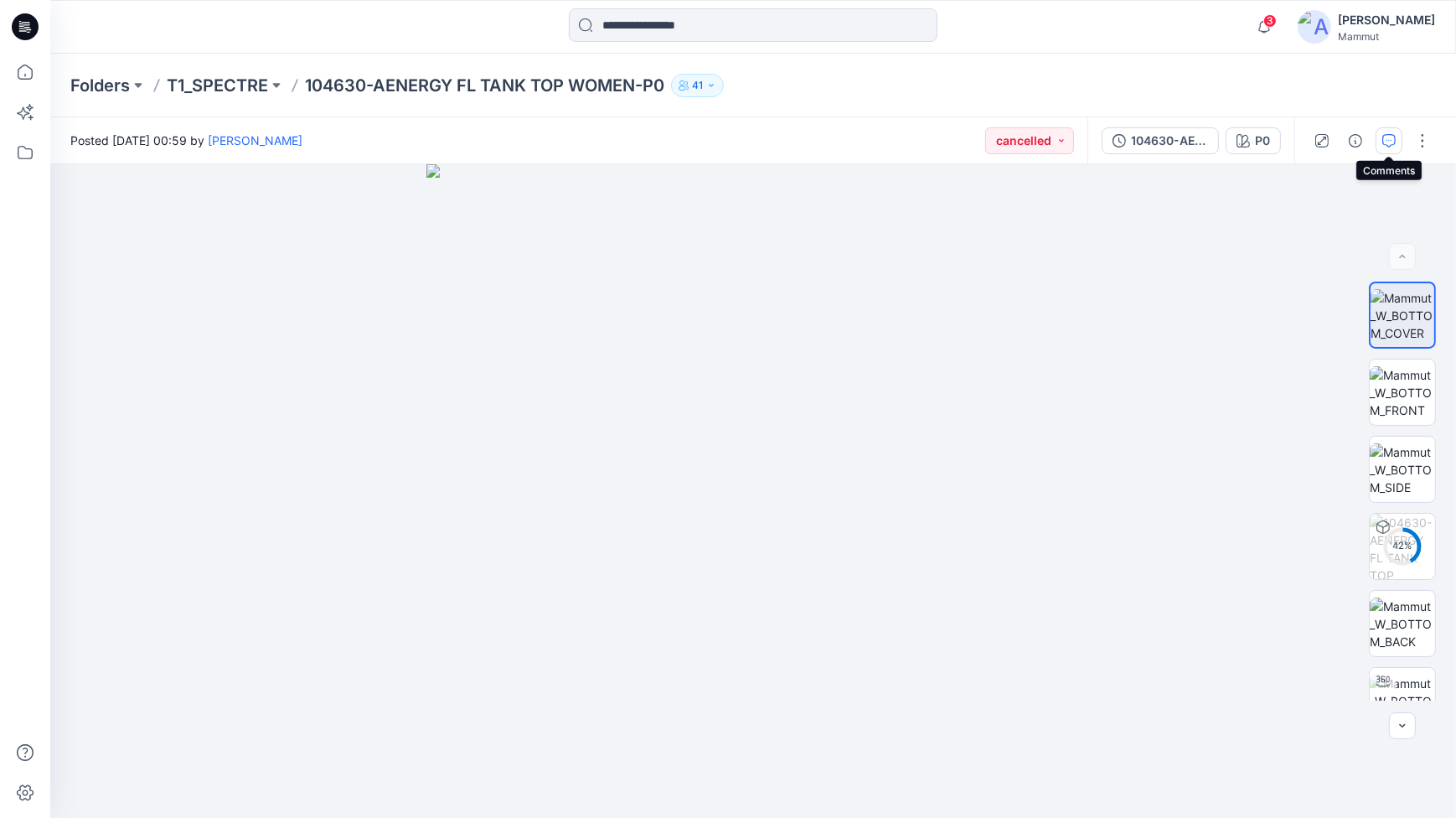
click at [1149, 138] on icon "button" at bounding box center [1389, 140] width 14 height 14
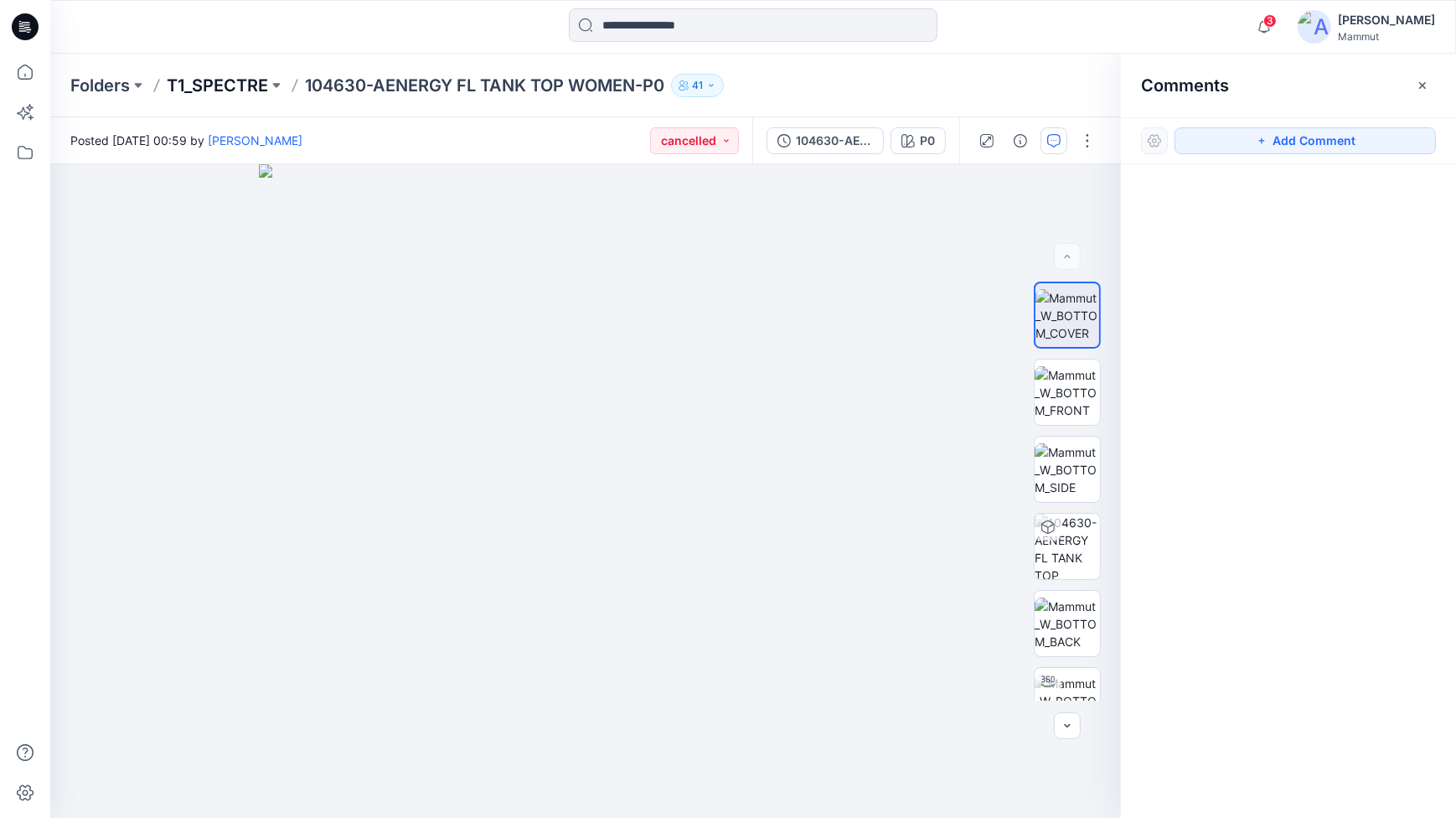
click at [232, 90] on p "T1_SPECTRE" at bounding box center [218, 85] width 101 height 23
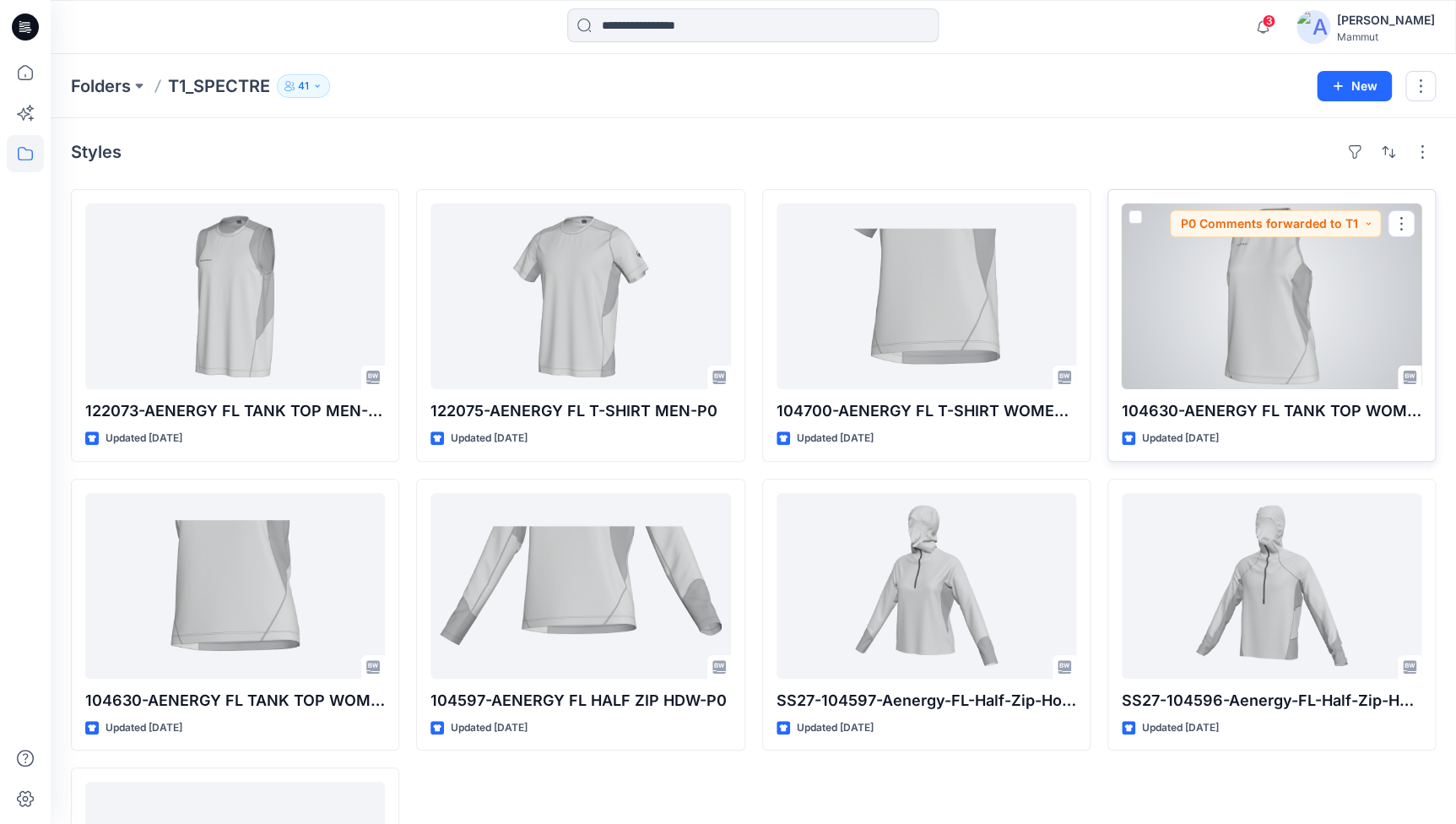
click at [1158, 263] on div at bounding box center [1272, 296] width 300 height 186
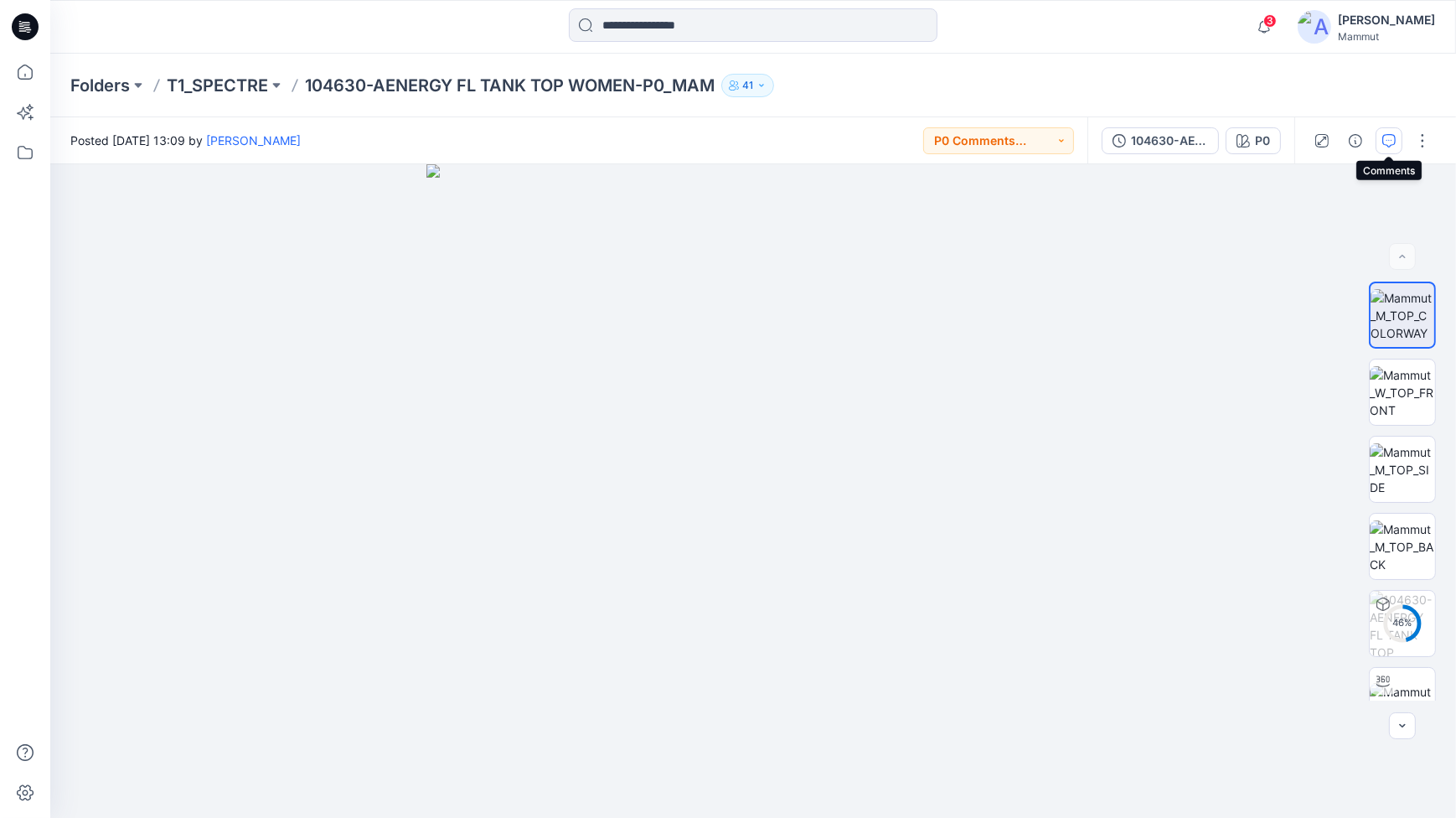
click at [1149, 141] on icon "button" at bounding box center [1389, 140] width 14 height 14
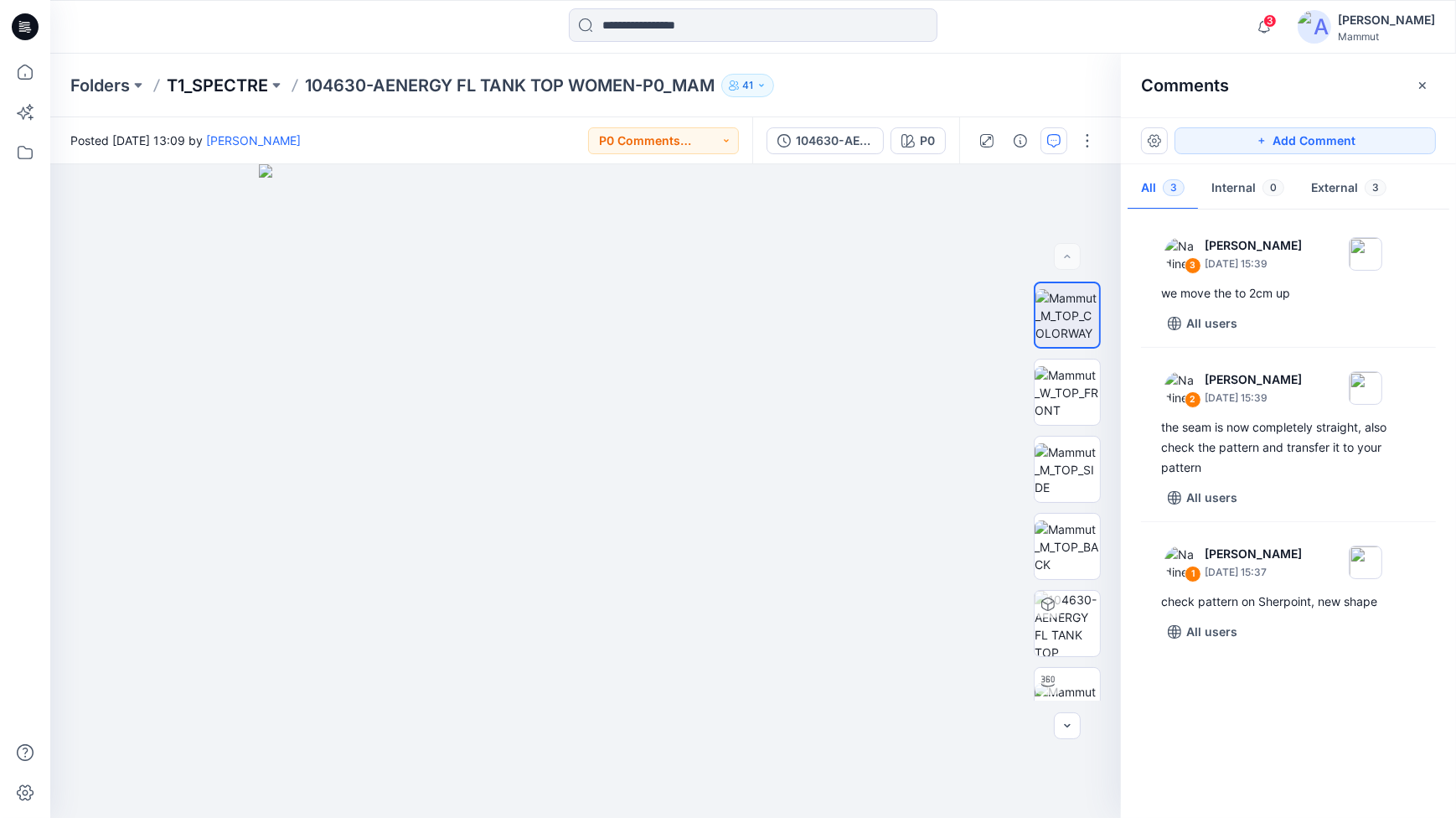
click at [217, 80] on p "T1_SPECTRE" at bounding box center [218, 85] width 101 height 23
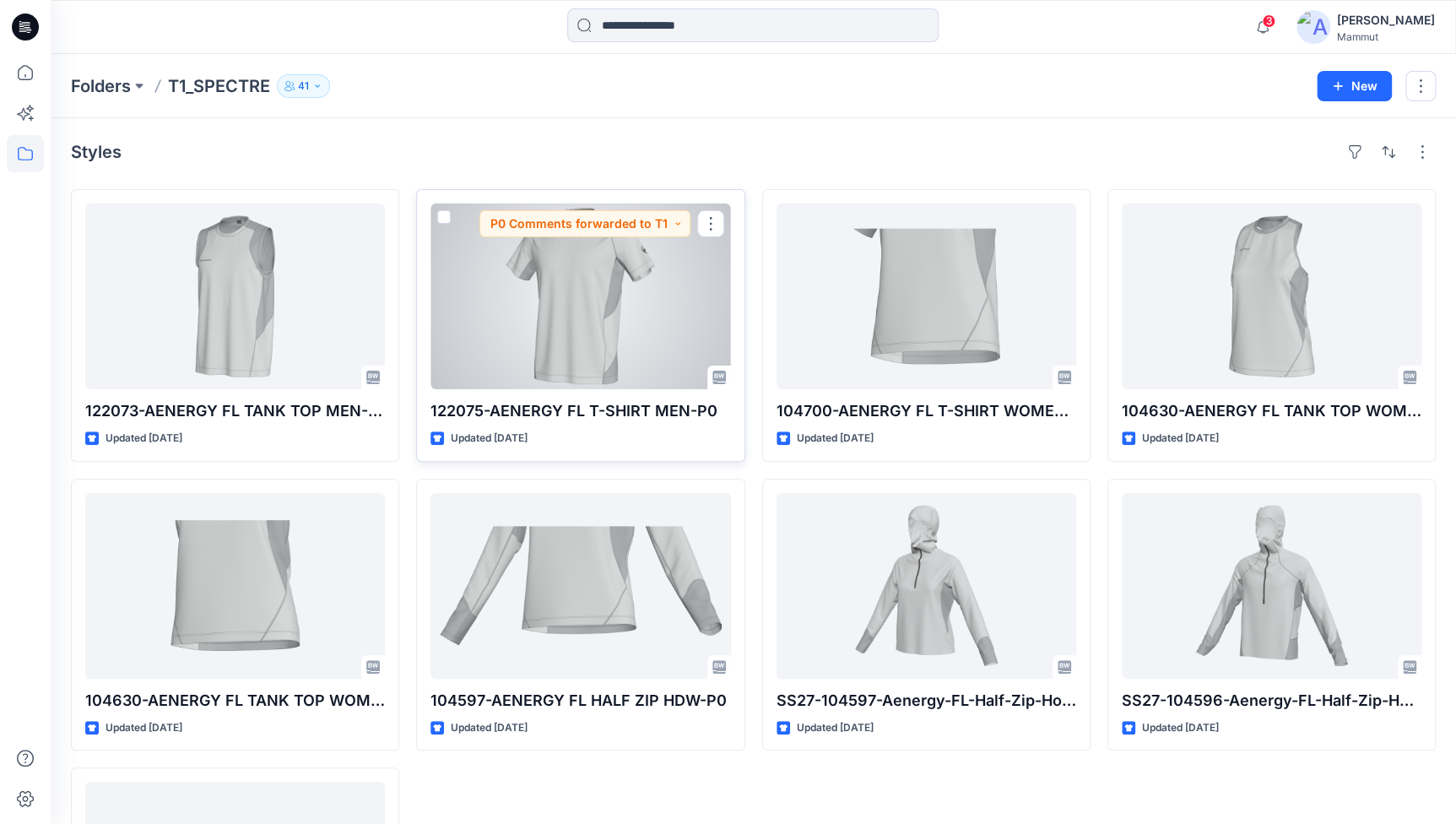
click at [634, 323] on div at bounding box center [580, 296] width 300 height 186
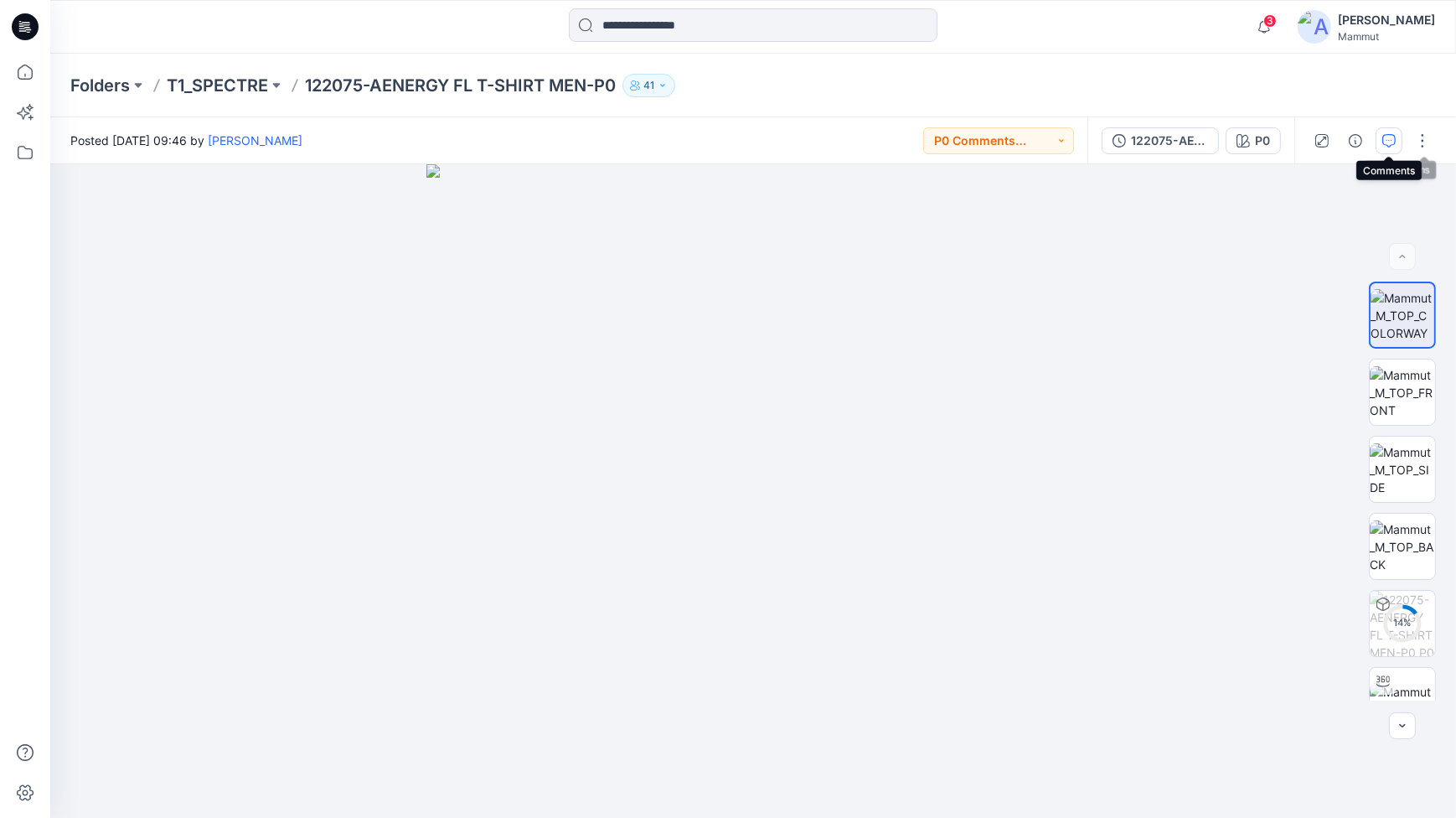
click at [1149, 143] on icon "button" at bounding box center [1389, 140] width 14 height 14
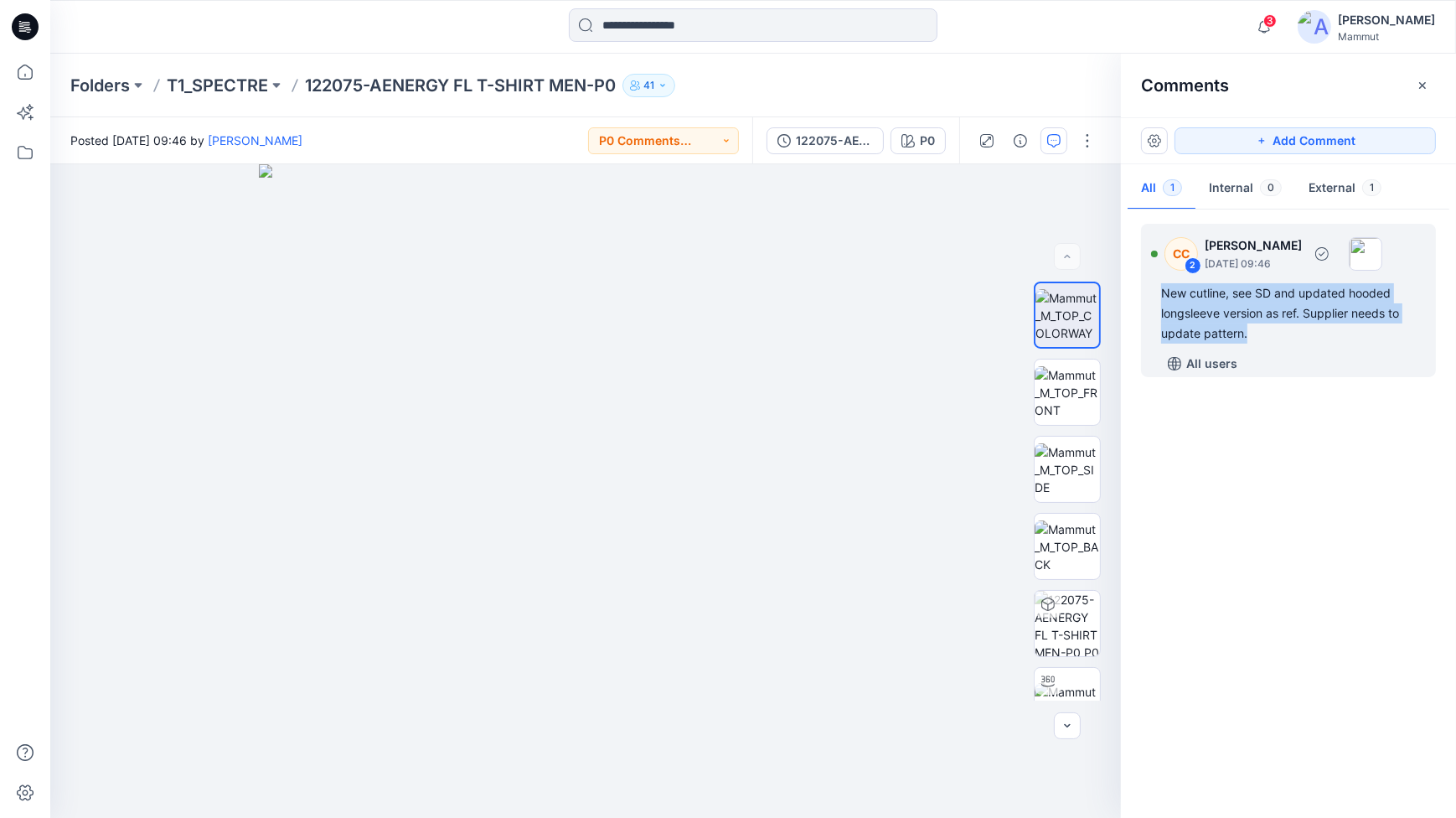
drag, startPoint x: 1257, startPoint y: 332, endPoint x: 1147, endPoint y: 295, distance: 116.1
click at [1147, 295] on div "CC 2 [PERSON_NAME] [DATE] 09:46 New cutline, see SD and updated hooded longslee…" at bounding box center [1288, 301] width 295 height 153
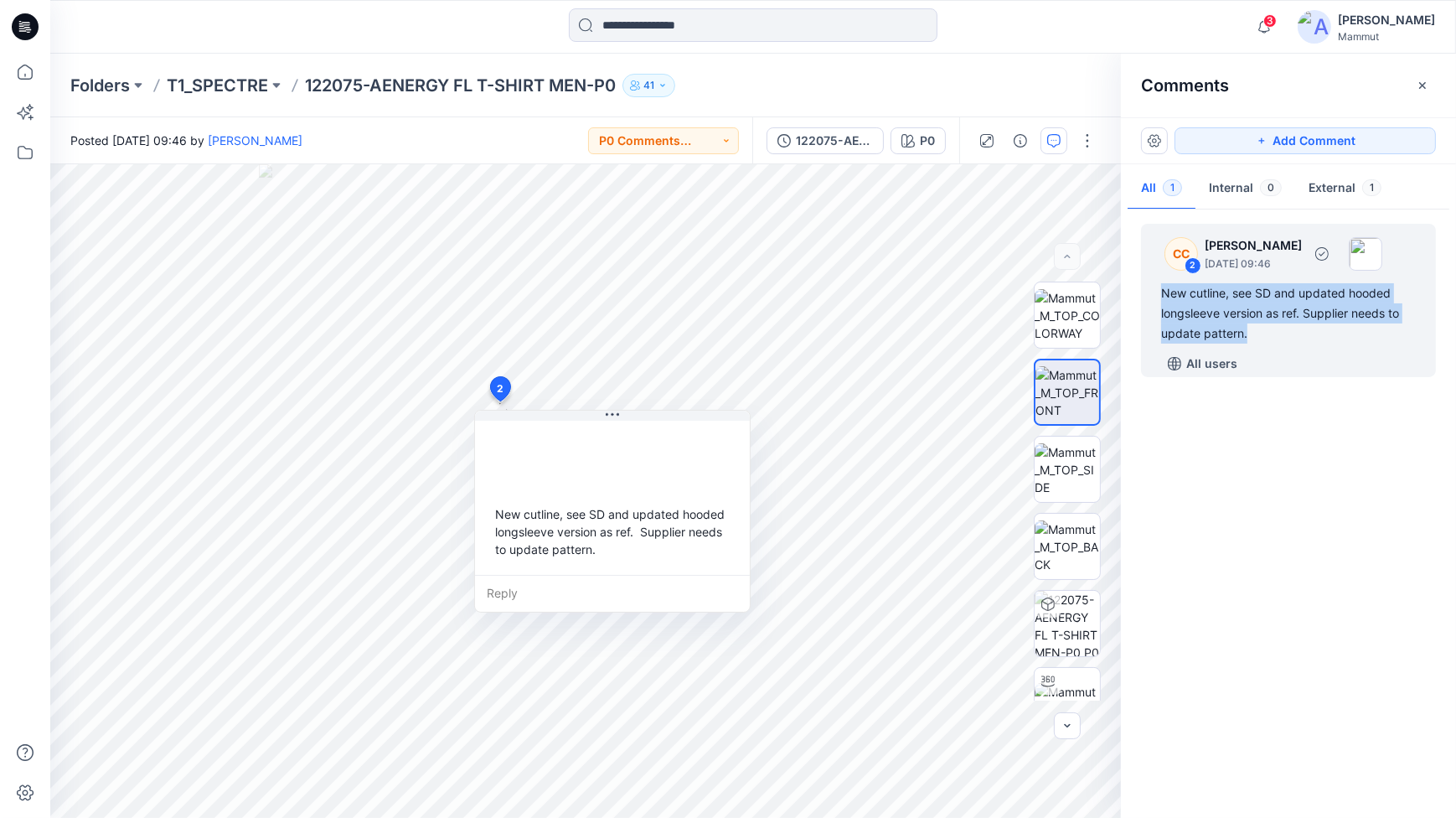
copy div "New cutline, see SD and updated hooded longsleeve version as ref. Supplier need…"
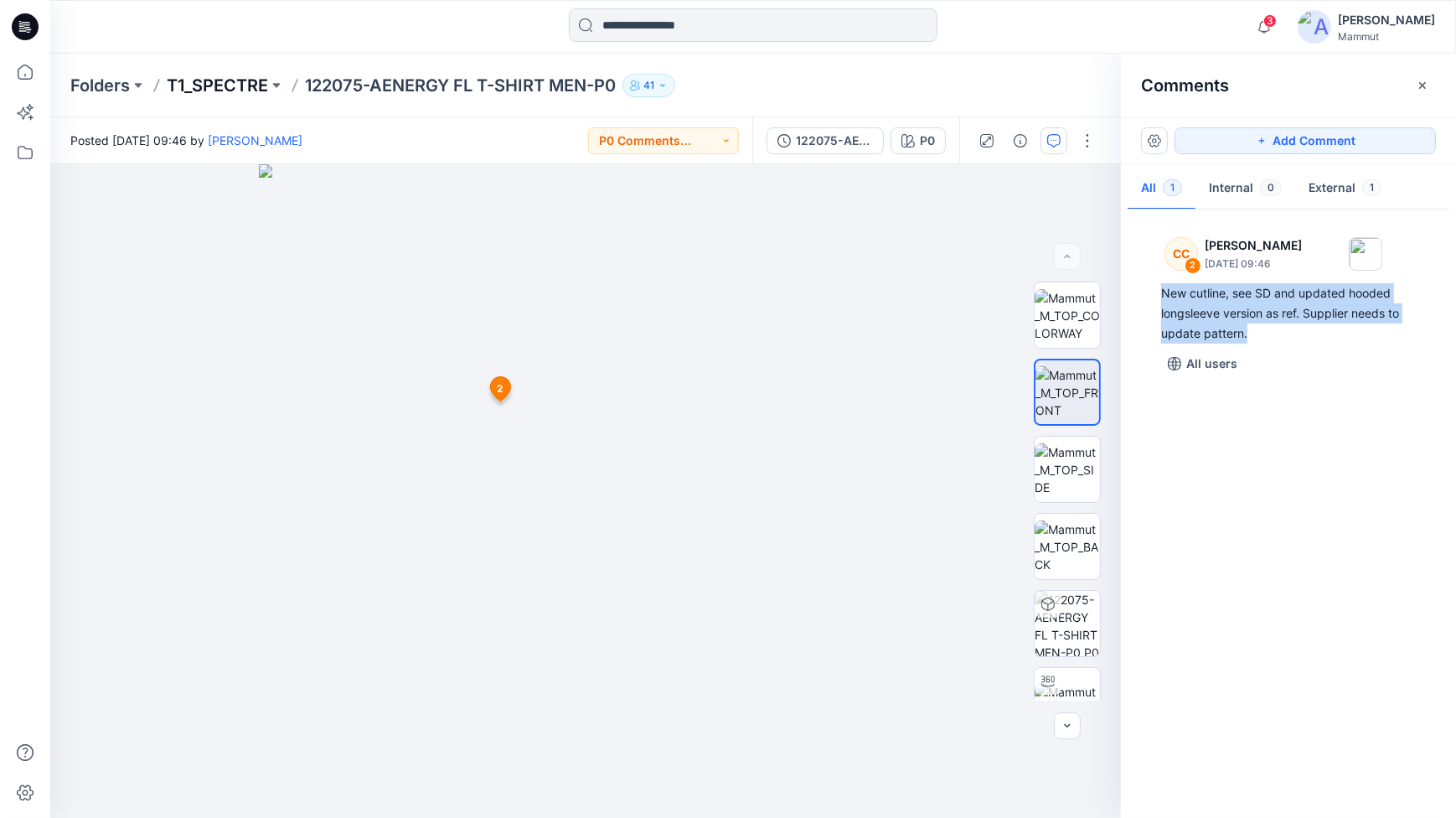
click at [233, 83] on p "T1_SPECTRE" at bounding box center [218, 85] width 101 height 23
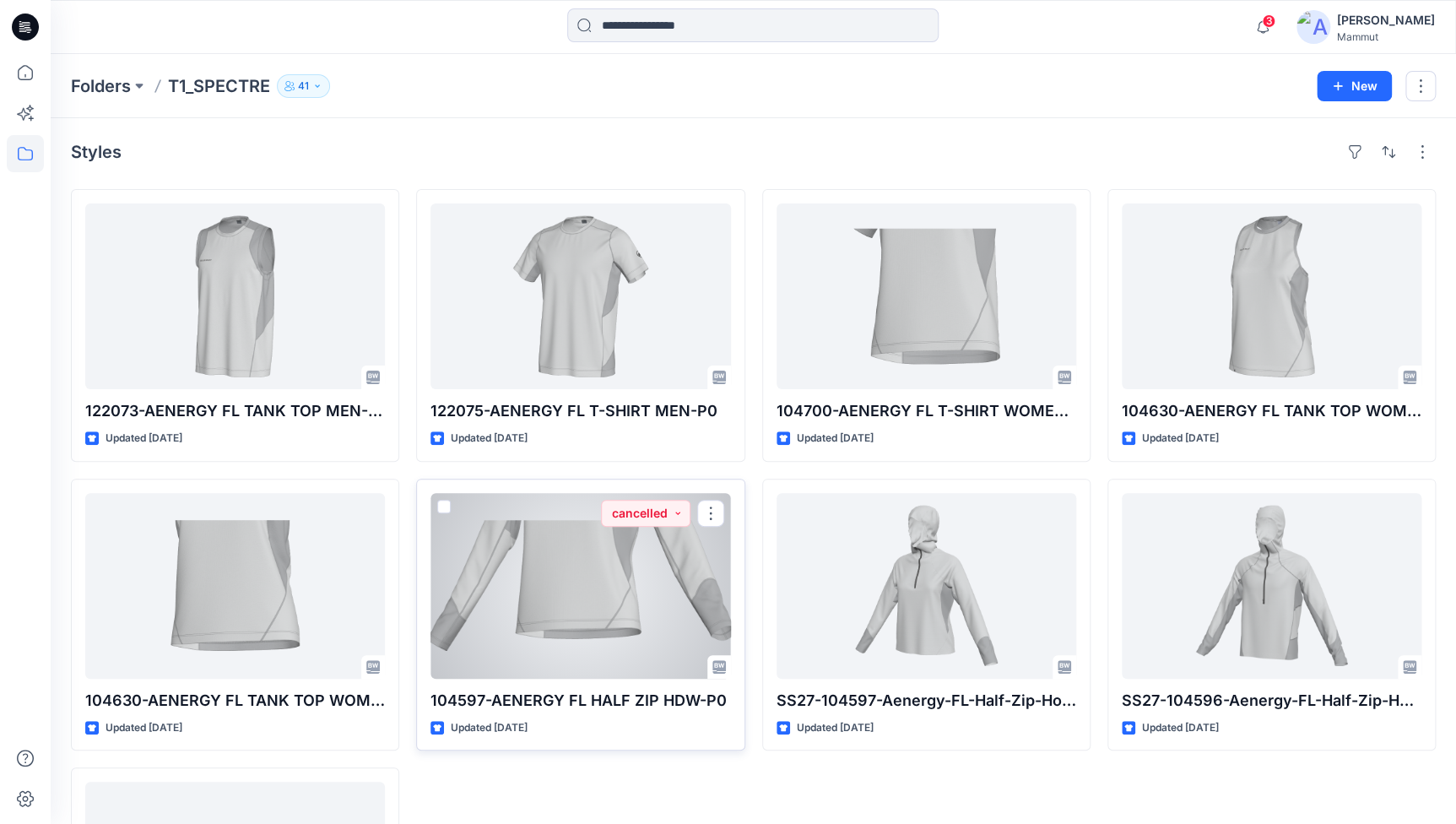
scroll to position [235, 0]
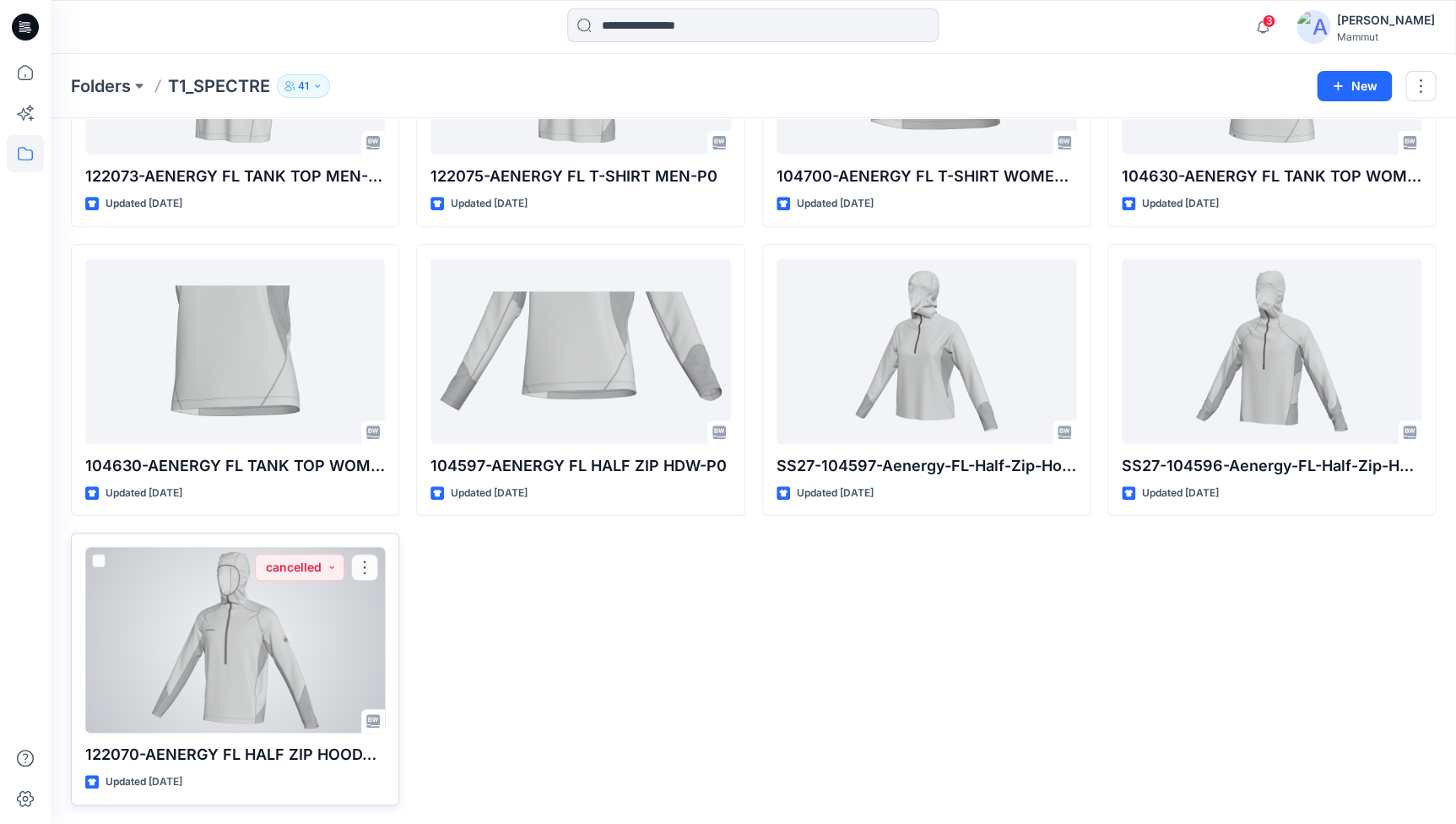
click at [270, 629] on div at bounding box center [235, 640] width 300 height 186
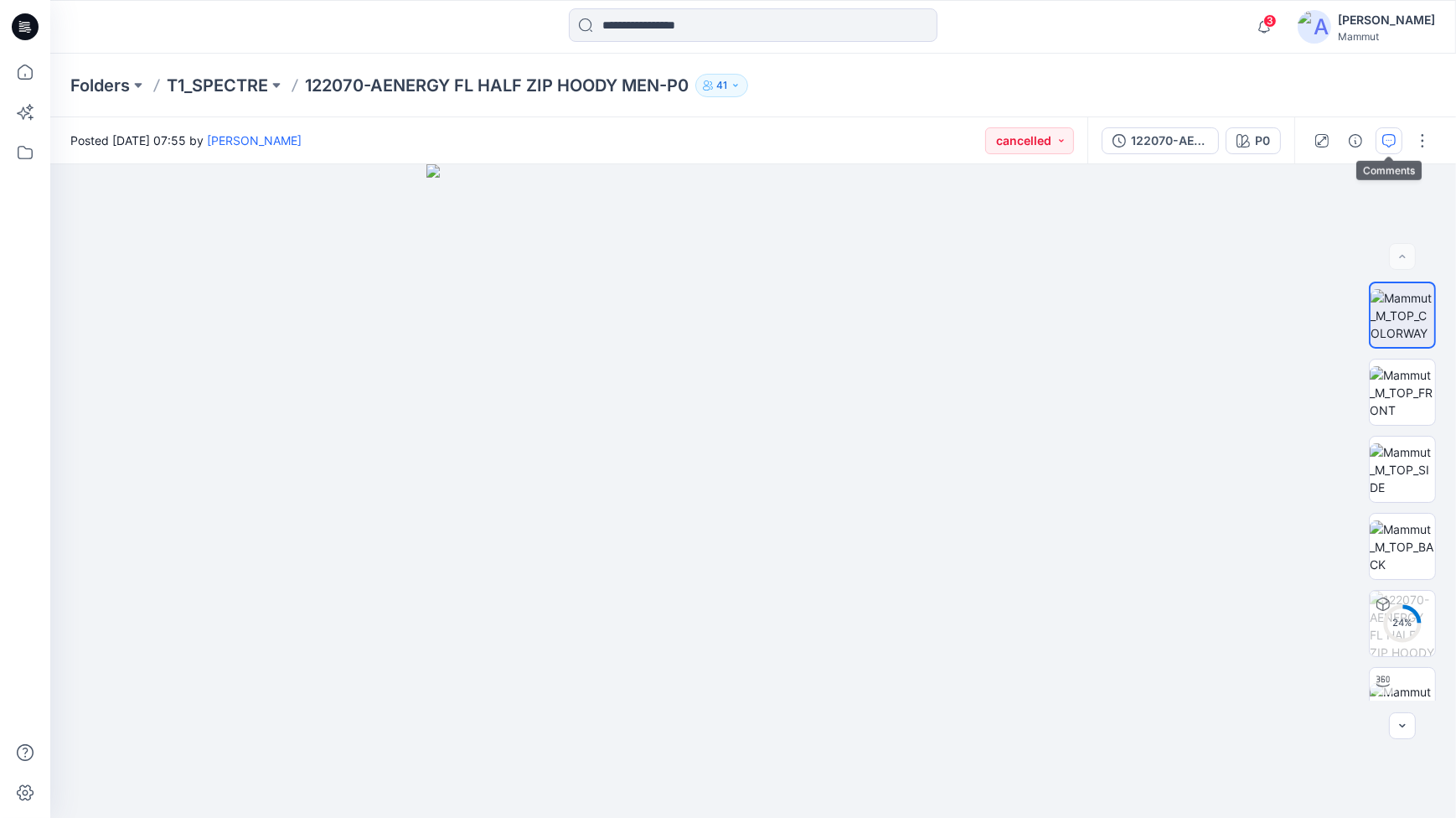
click at [1149, 138] on button "button" at bounding box center [1389, 140] width 27 height 27
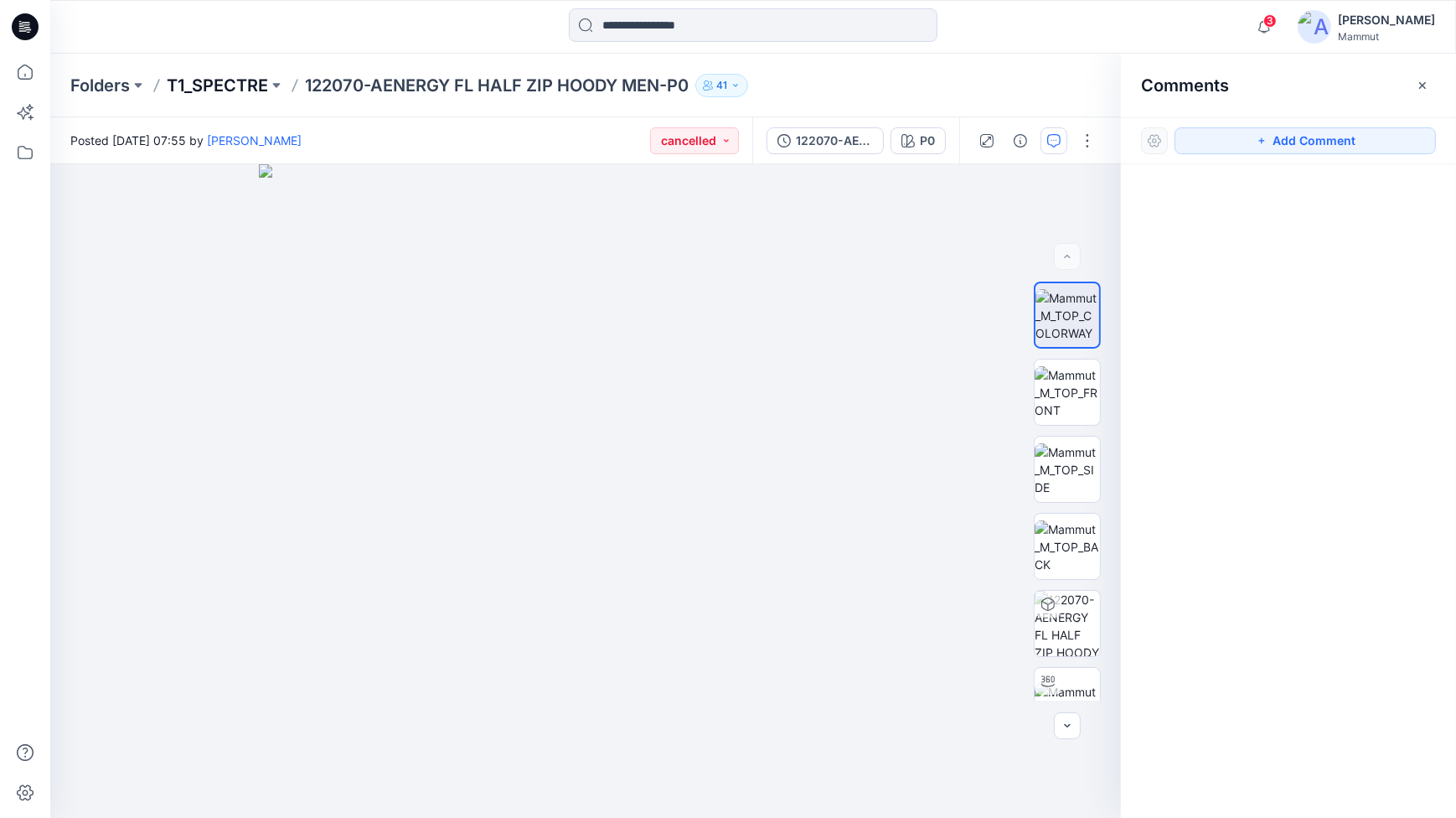
click at [219, 80] on p "T1_SPECTRE" at bounding box center [218, 85] width 101 height 23
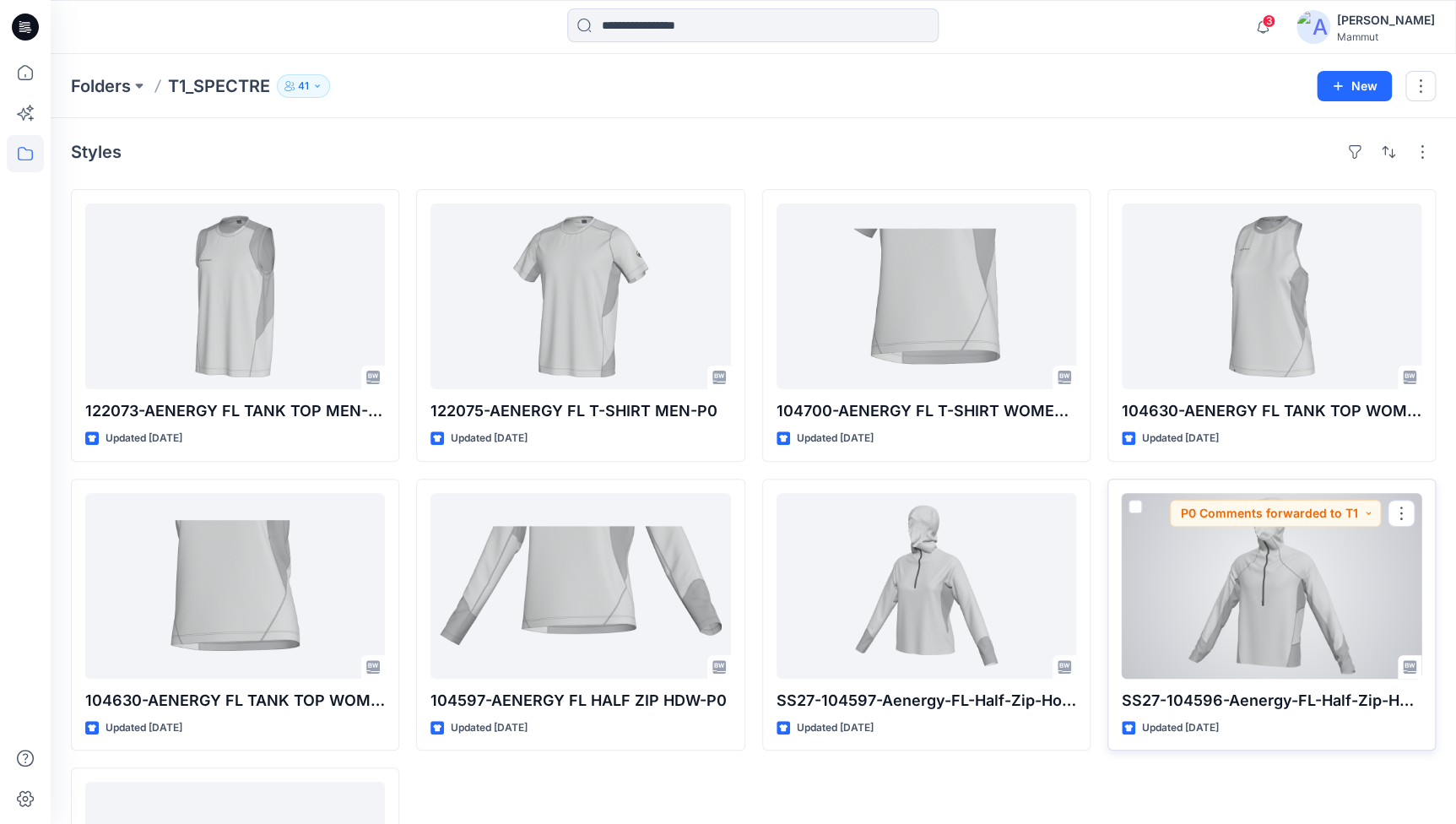
click at [1158, 570] on div at bounding box center [1272, 586] width 300 height 186
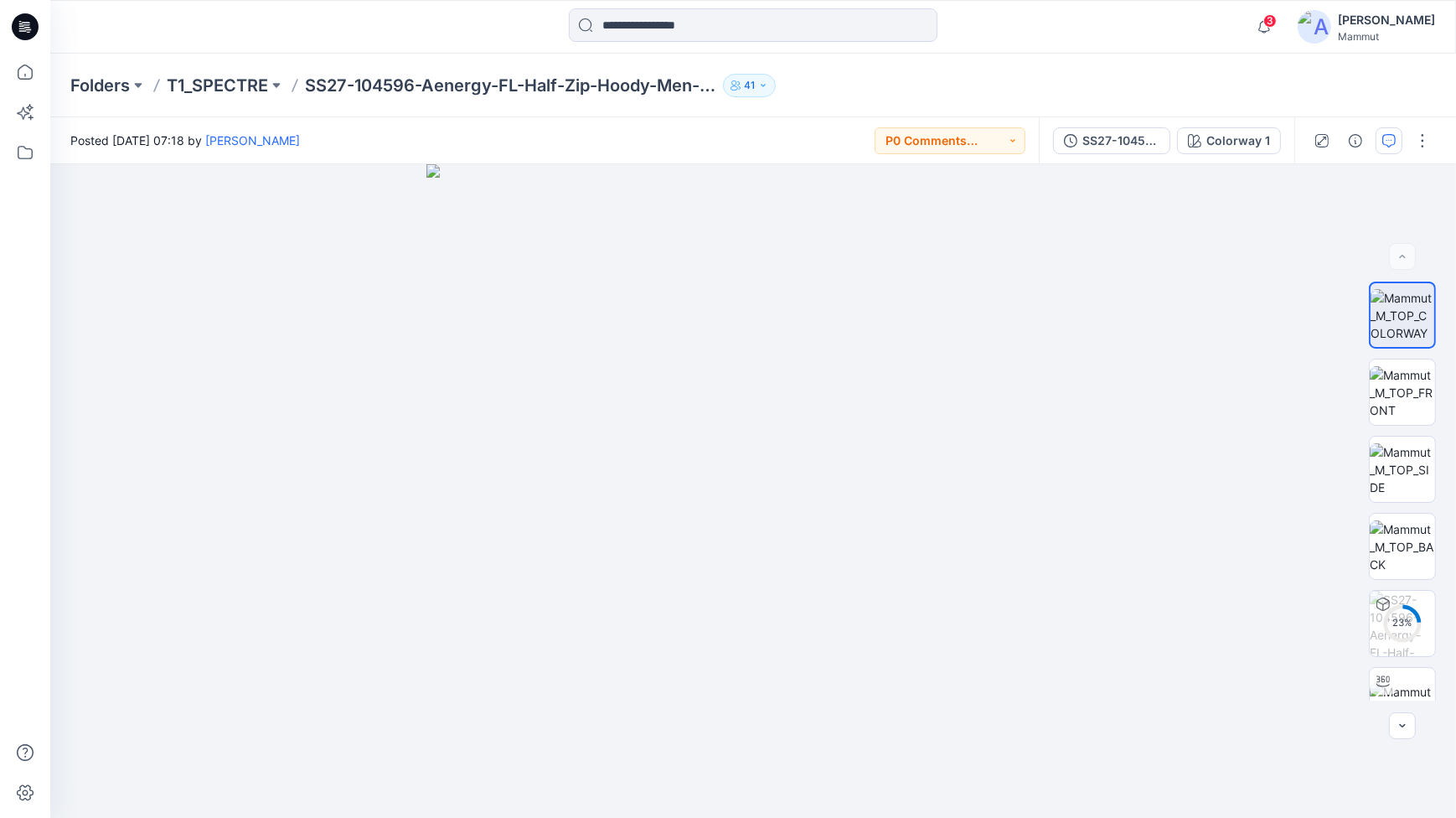
click at [1149, 125] on div at bounding box center [1372, 140] width 155 height 47
click at [1149, 137] on icon "button" at bounding box center [1389, 140] width 14 height 14
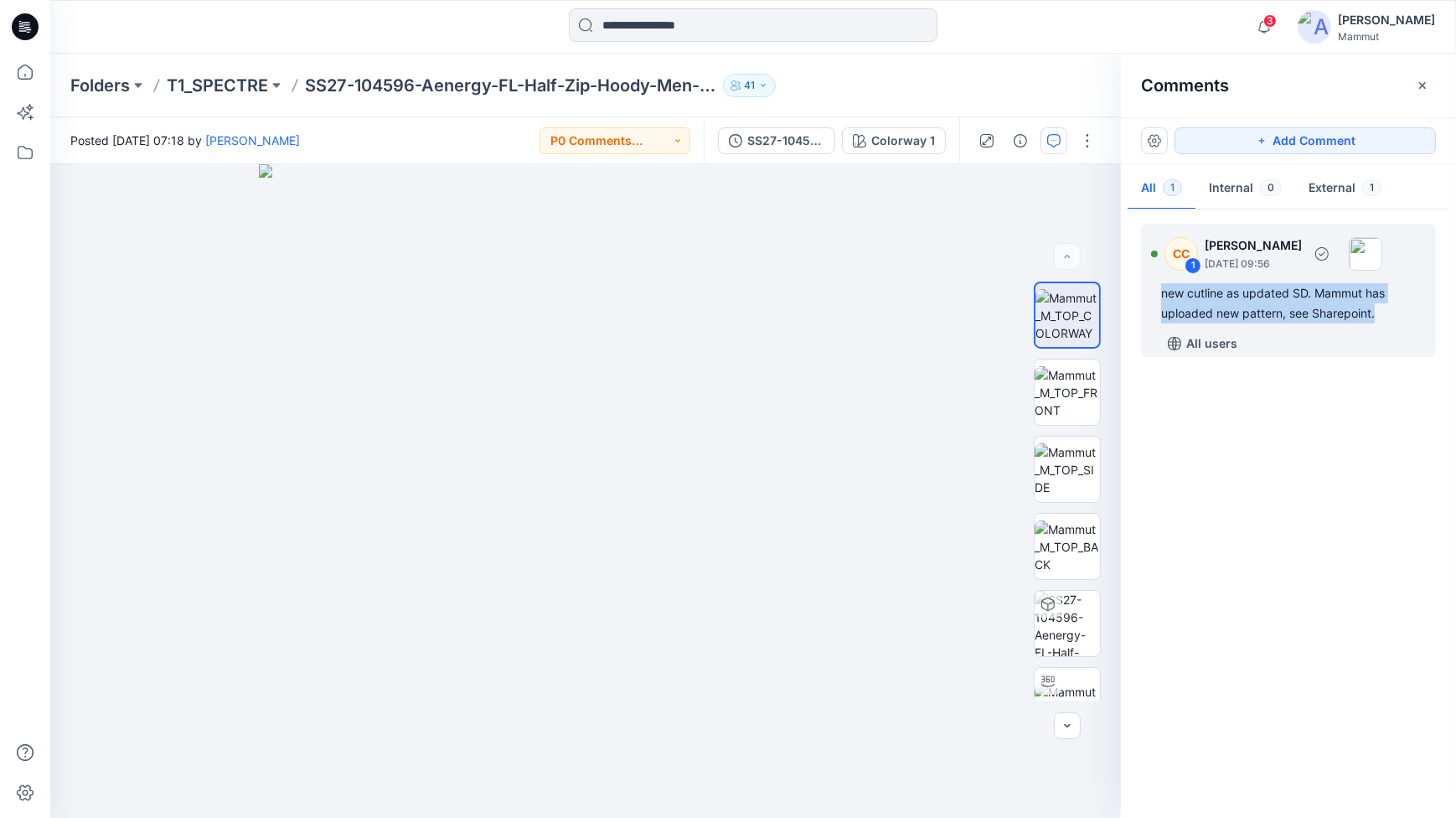
drag, startPoint x: 1399, startPoint y: 323, endPoint x: 1142, endPoint y: 296, distance: 258.4
click at [1142, 296] on div "CC 1 [PERSON_NAME] [DATE] 09:56 new cutline as updated SD. Mammut has uploaded …" at bounding box center [1288, 290] width 295 height 133
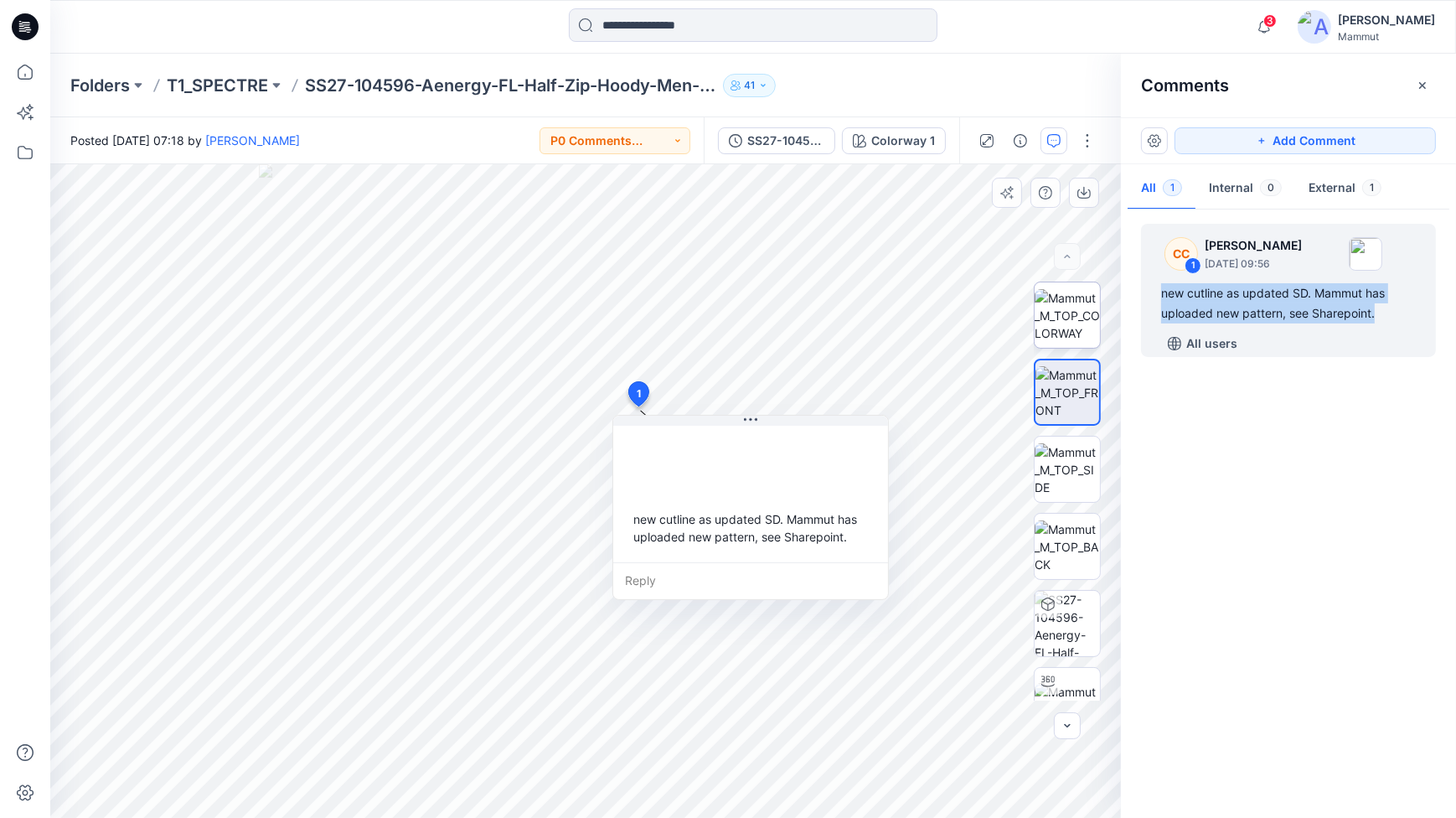
copy div "new cutline as updated SD. Mammut has uploaded new pattern, see Sharepoint."
click at [241, 91] on p "T1_SPECTRE" at bounding box center [218, 85] width 101 height 23
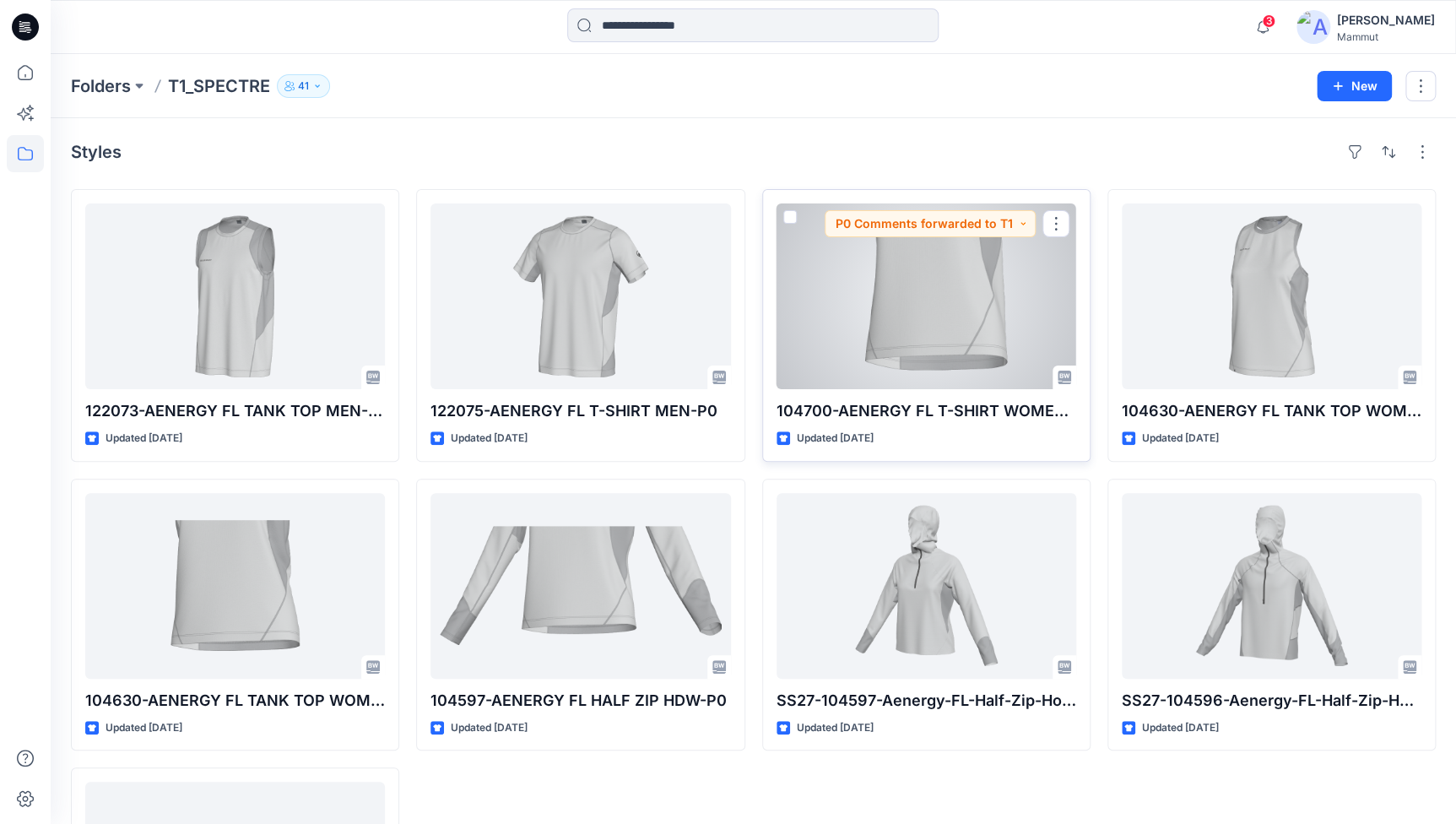
click at [927, 354] on div at bounding box center [926, 296] width 300 height 186
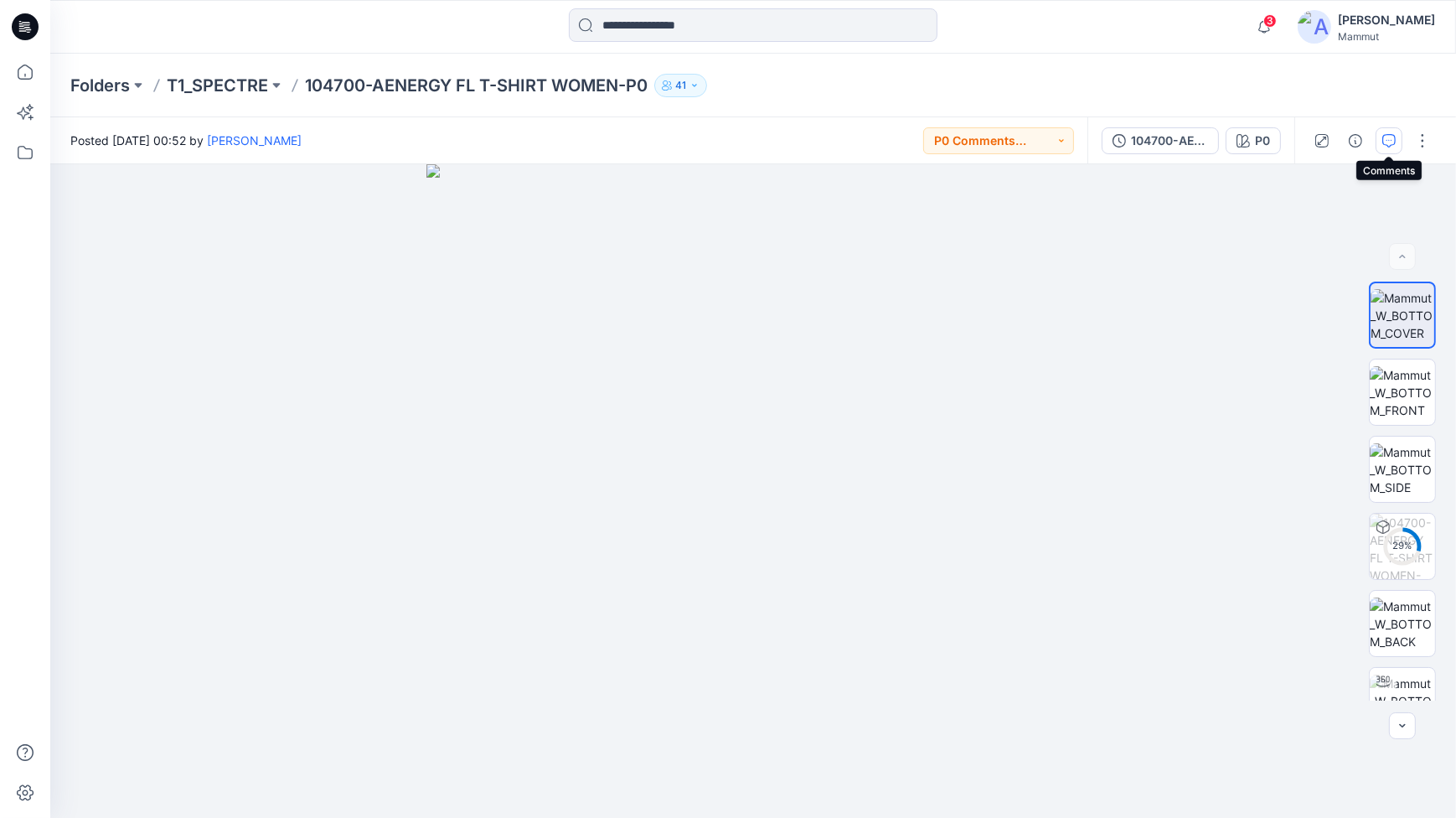
click at [1149, 135] on button "button" at bounding box center [1389, 140] width 27 height 27
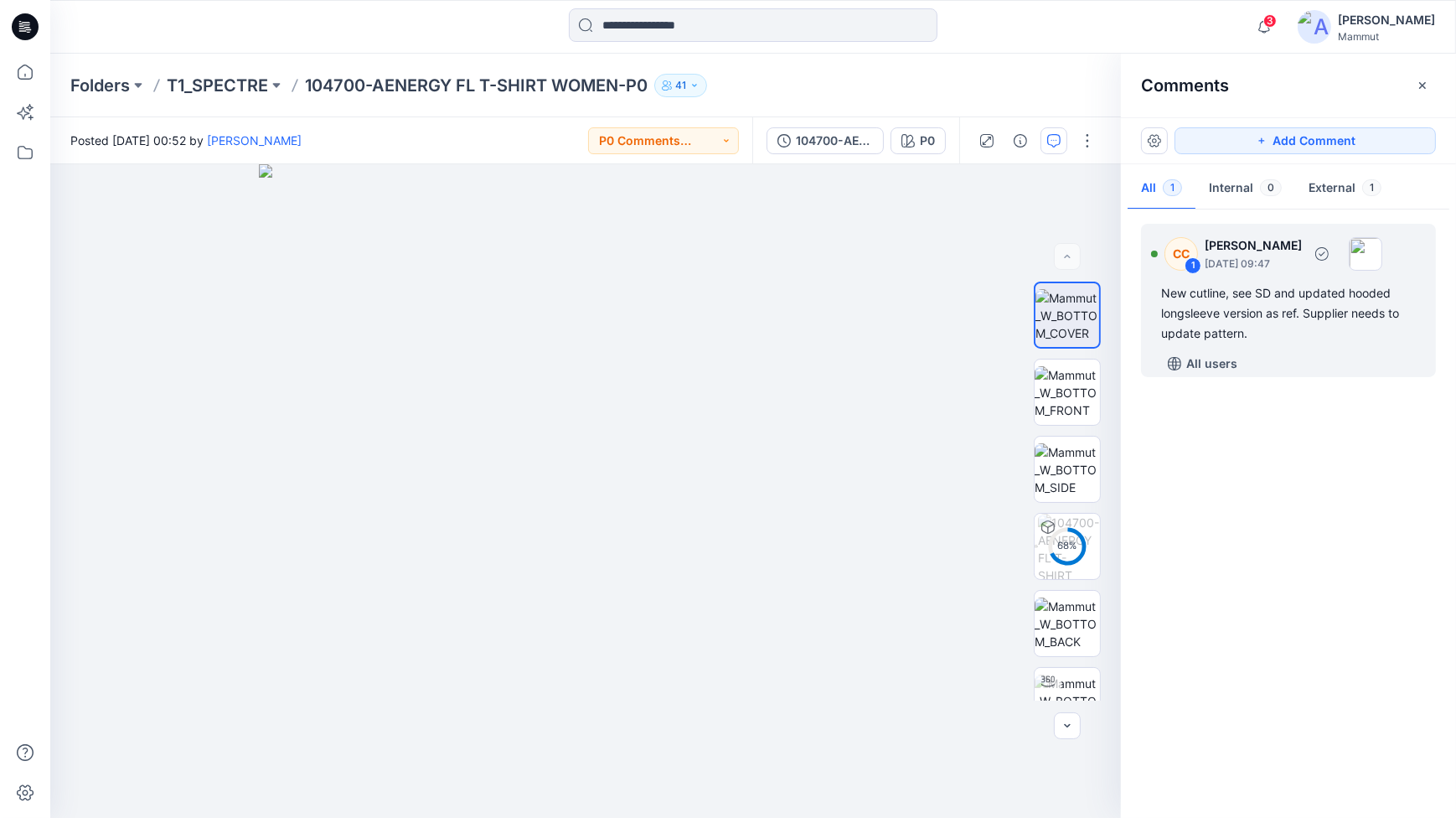
click at [1149, 328] on div "New cutline, see SD and updated hooded longsleeve version as ref. Supplier need…" at bounding box center [1288, 313] width 255 height 60
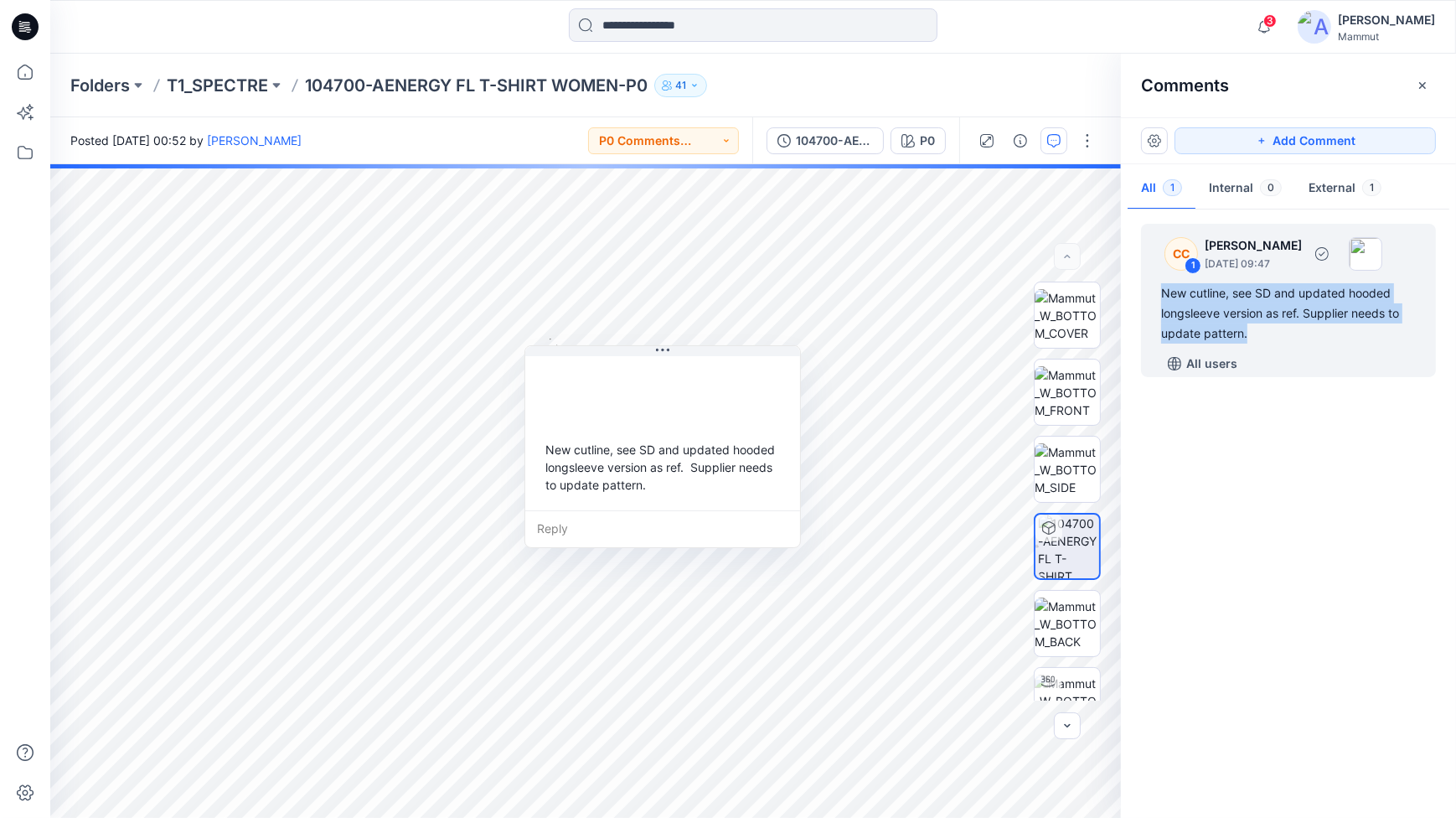
drag, startPoint x: 1211, startPoint y: 335, endPoint x: 1145, endPoint y: 294, distance: 77.7
click at [1145, 294] on div "CC 1 [PERSON_NAME] [DATE] 09:47 New cutline, see SD and updated hooded longslee…" at bounding box center [1288, 301] width 295 height 153
copy div "New cutline, see SD and updated hooded longsleeve version as ref. Supplier need…"
